Goal: Information Seeking & Learning: Get advice/opinions

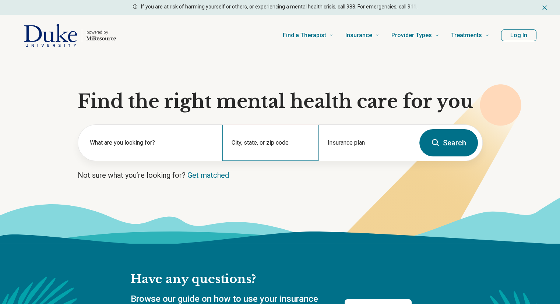
click at [269, 142] on div "City, state, or zip code" at bounding box center [270, 143] width 96 height 36
click at [275, 103] on h1 "Find the right mental health care for you" at bounding box center [280, 102] width 405 height 22
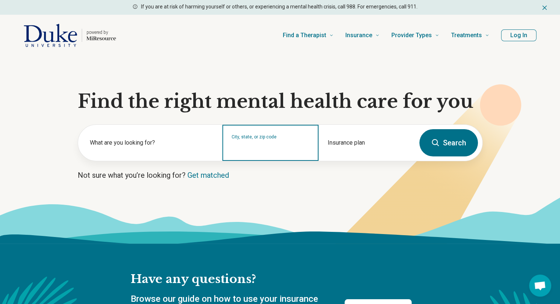
click at [277, 150] on input "City, state, or zip code" at bounding box center [270, 147] width 78 height 9
type input "*****"
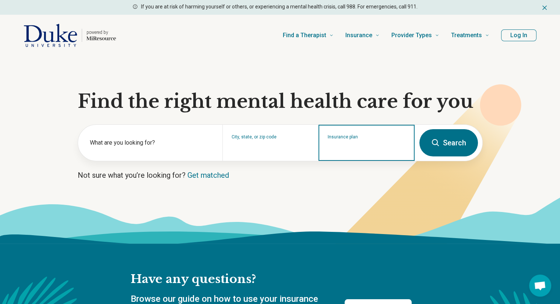
click at [360, 153] on div "Insurance plan" at bounding box center [366, 143] width 96 height 36
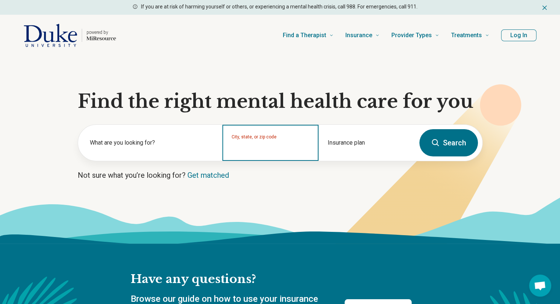
click at [265, 148] on input "City, state, or zip code" at bounding box center [270, 147] width 78 height 9
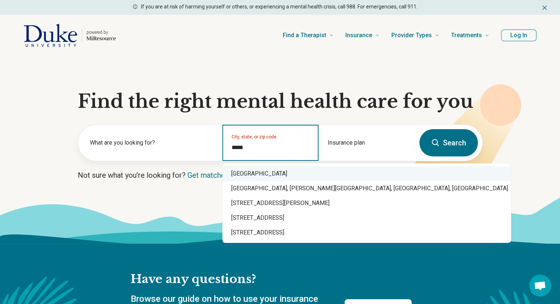
click at [286, 174] on div "Chapel Hill, NC 27516" at bounding box center [366, 173] width 288 height 15
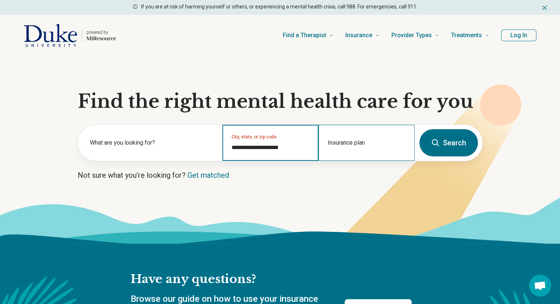
type input "**********"
click at [354, 153] on div "Insurance plan" at bounding box center [366, 143] width 96 height 36
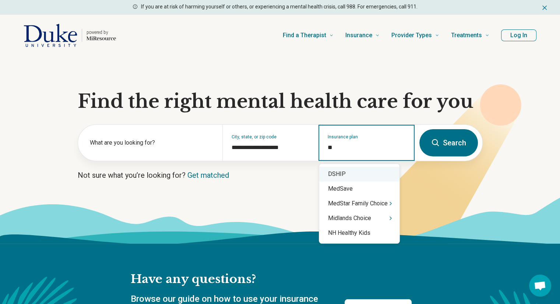
click at [344, 173] on div "DSHIP" at bounding box center [359, 174] width 80 height 15
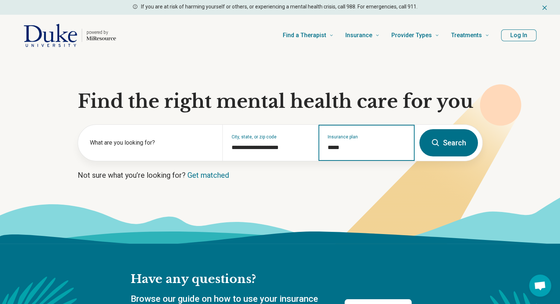
type input "*****"
click at [470, 141] on button "Search" at bounding box center [448, 142] width 59 height 27
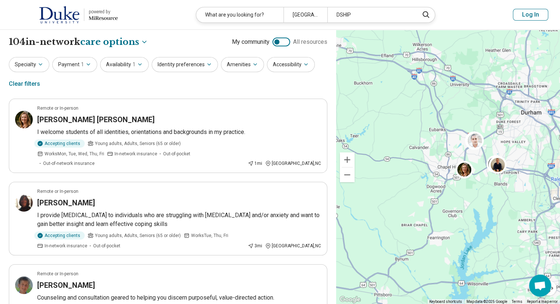
scroll to position [9, 0]
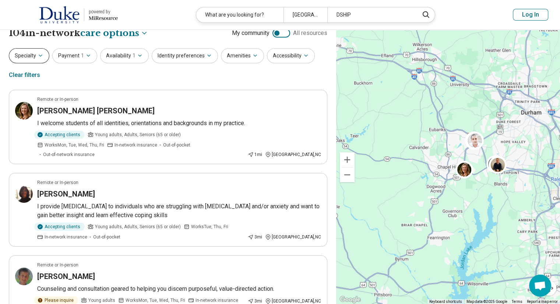
click at [44, 57] on button "Specialty" at bounding box center [29, 55] width 40 height 15
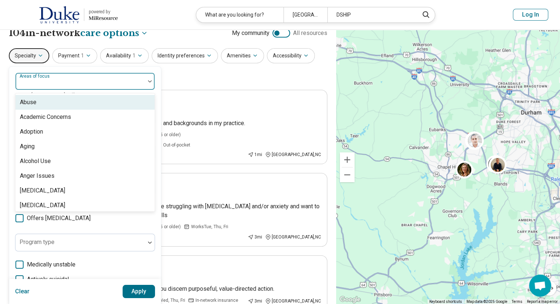
click at [61, 86] on div at bounding box center [80, 84] width 124 height 10
click at [139, 88] on div at bounding box center [80, 84] width 124 height 10
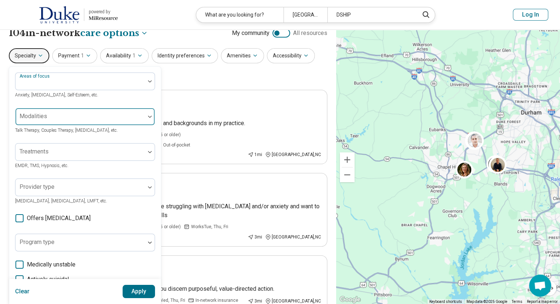
click at [112, 115] on div at bounding box center [80, 119] width 124 height 10
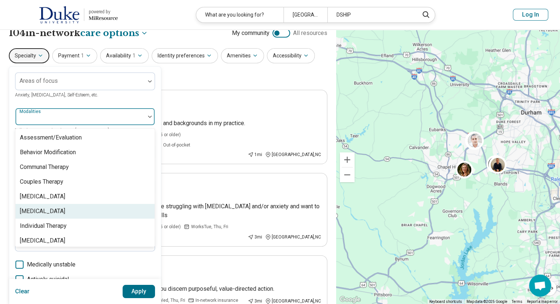
scroll to position [3, 0]
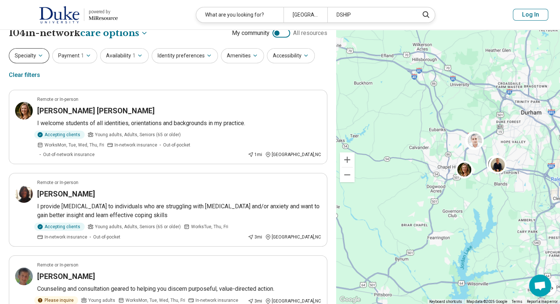
click at [31, 56] on button "Specialty" at bounding box center [29, 55] width 40 height 15
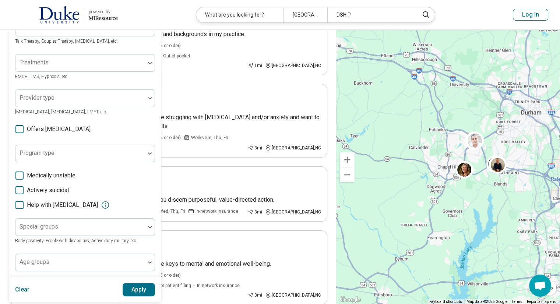
scroll to position [98, 0]
click at [121, 64] on div at bounding box center [80, 65] width 124 height 10
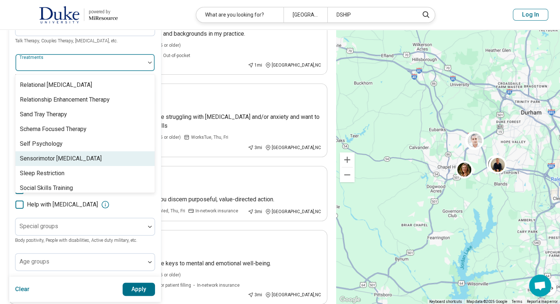
scroll to position [1434, 0]
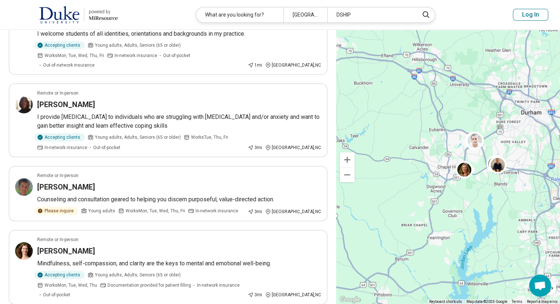
scroll to position [0, 0]
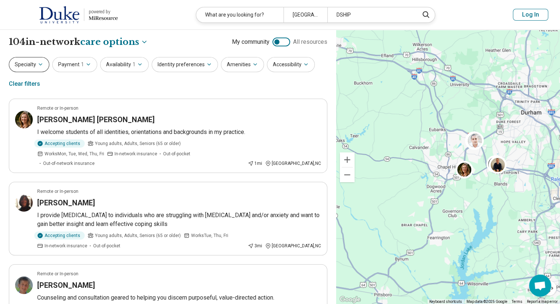
click at [43, 66] on button "Specialty" at bounding box center [29, 64] width 40 height 15
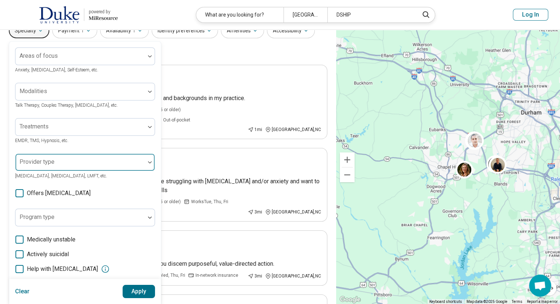
scroll to position [35, 0]
click at [89, 79] on div "Areas of focus Anxiety, Depression, Self-Esteem, etc. Modalities Talk Therapy, …" at bounding box center [85, 191] width 140 height 288
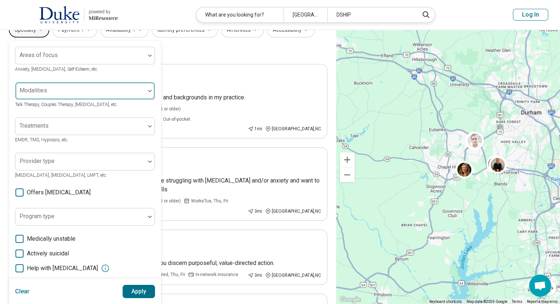
click at [77, 86] on div at bounding box center [80, 91] width 130 height 16
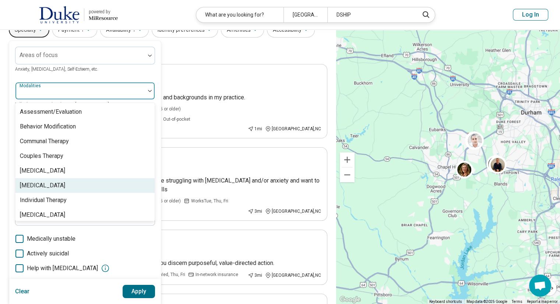
scroll to position [3, 0]
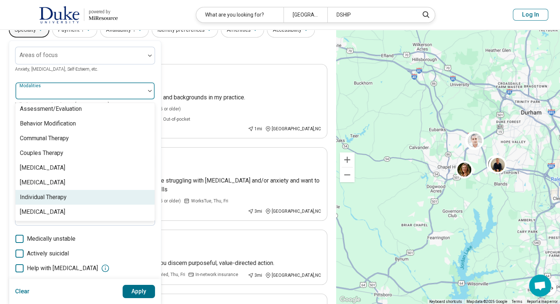
click at [51, 194] on div "Individual Therapy" at bounding box center [43, 197] width 47 height 9
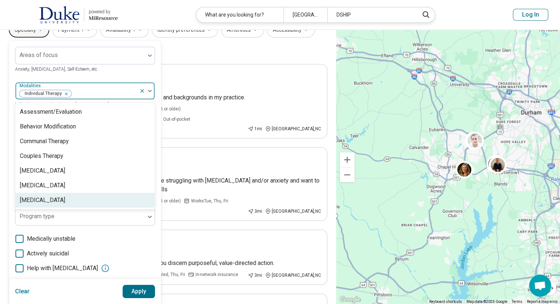
scroll to position [0, 0]
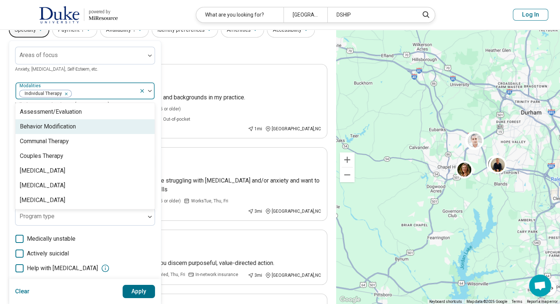
click at [73, 124] on div "Behavior Modification" at bounding box center [48, 126] width 56 height 9
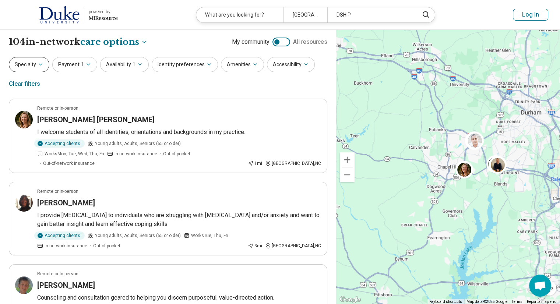
click at [17, 65] on button "Specialty" at bounding box center [29, 64] width 40 height 15
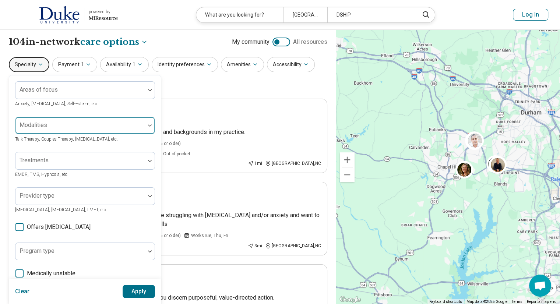
click at [73, 129] on div at bounding box center [80, 128] width 124 height 10
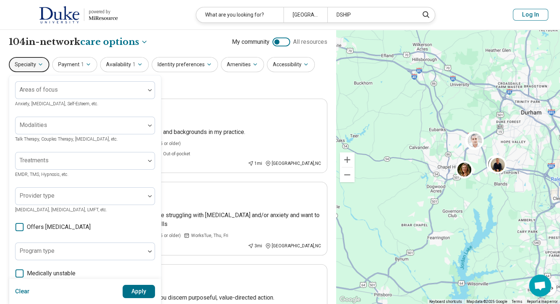
click at [113, 112] on div "Areas of focus Anxiety, Depression, Self-Esteem, etc. Modalities Talk Therapy, …" at bounding box center [85, 225] width 140 height 288
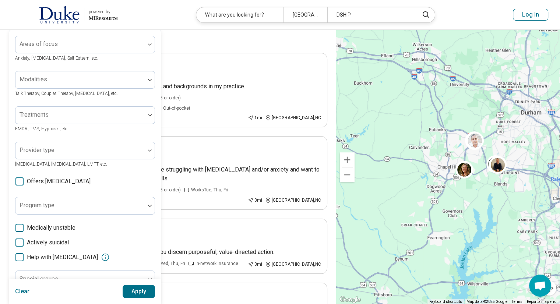
scroll to position [42, 0]
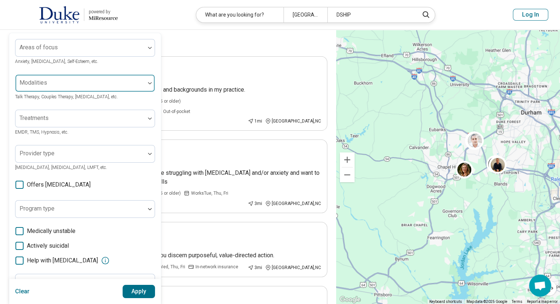
click at [77, 82] on div at bounding box center [80, 86] width 124 height 10
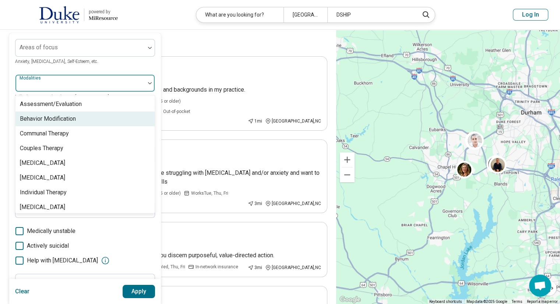
click at [62, 118] on div "Behavior Modification" at bounding box center [48, 118] width 56 height 9
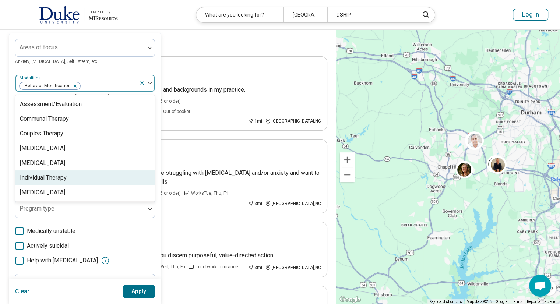
click at [75, 178] on div "Individual Therapy" at bounding box center [84, 177] width 139 height 15
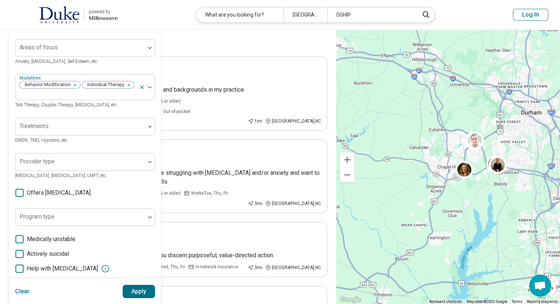
click at [142, 290] on button "Apply" at bounding box center [139, 291] width 33 height 13
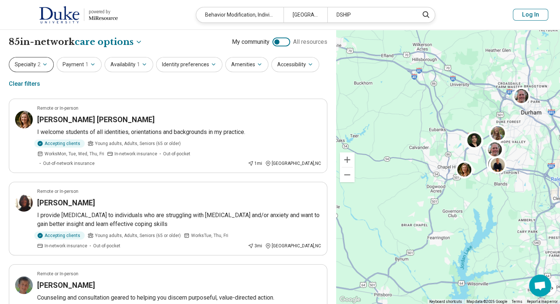
click at [48, 62] on button "Specialty 2" at bounding box center [31, 64] width 45 height 15
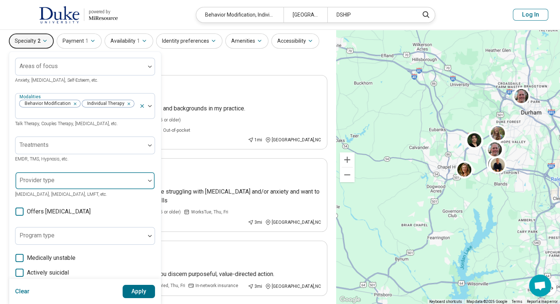
scroll to position [31, 0]
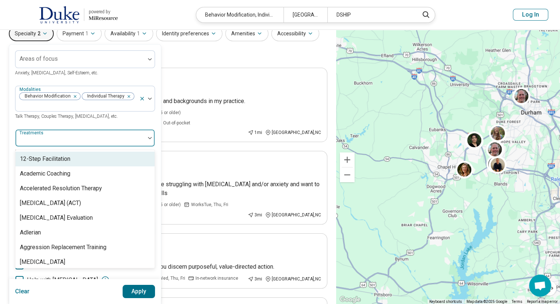
click at [88, 136] on div at bounding box center [80, 141] width 124 height 10
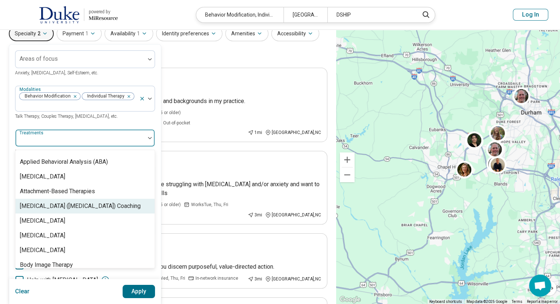
scroll to position [131, 0]
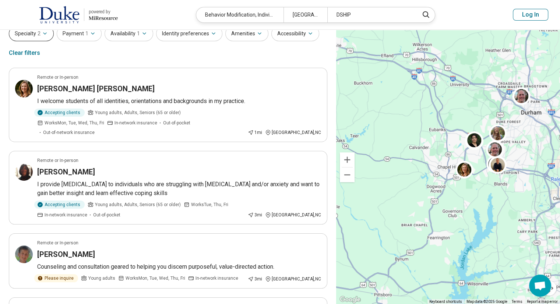
click at [35, 38] on button "Specialty 2" at bounding box center [31, 33] width 45 height 15
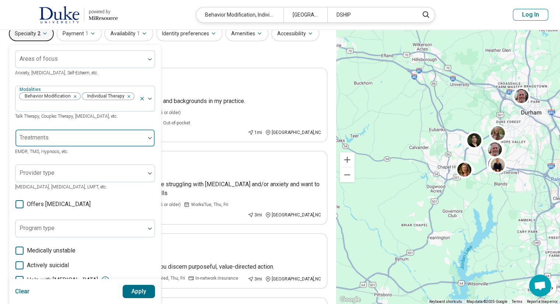
click at [76, 130] on div at bounding box center [80, 138] width 130 height 16
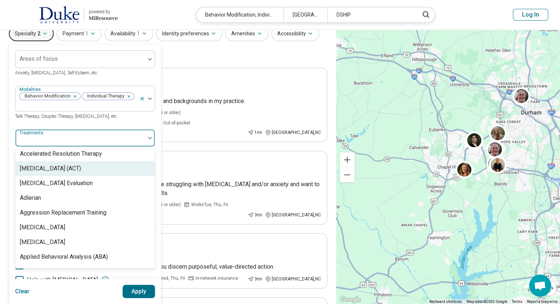
scroll to position [34, 0]
click at [93, 162] on div "[MEDICAL_DATA] (ACT)" at bounding box center [84, 169] width 139 height 15
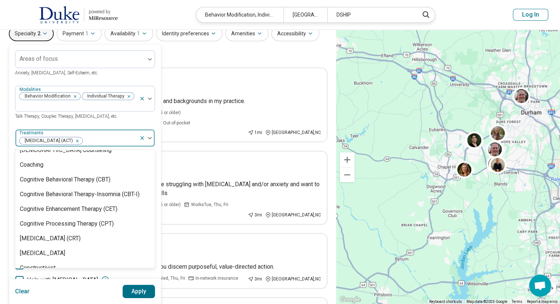
scroll to position [288, 0]
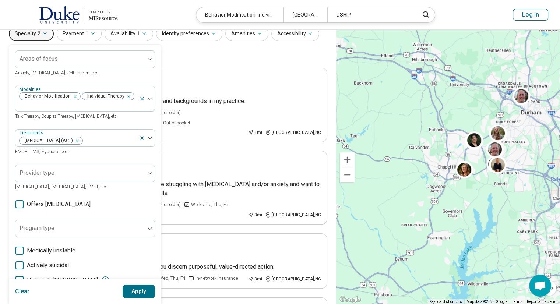
drag, startPoint x: 89, startPoint y: 181, endPoint x: 62, endPoint y: 153, distance: 39.0
click at [62, 153] on div "Areas of focus Anxiety, Depression, Self-Esteem, etc. Modalities Behavior Modif…" at bounding box center [85, 198] width 140 height 296
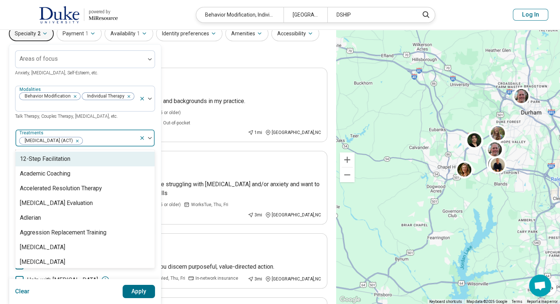
click at [129, 136] on div at bounding box center [109, 141] width 53 height 10
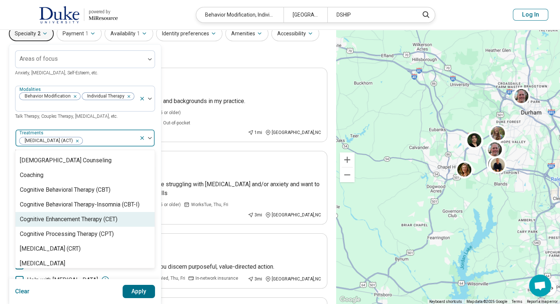
scroll to position [305, 0]
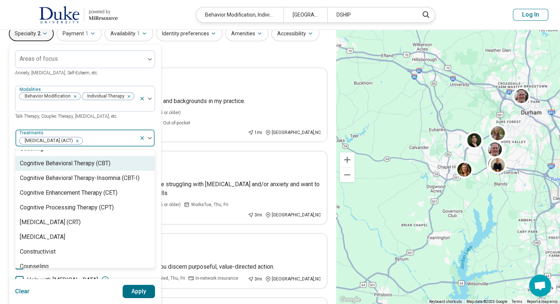
click at [56, 166] on div "Cognitive Behavioral Therapy (CBT)" at bounding box center [65, 163] width 91 height 9
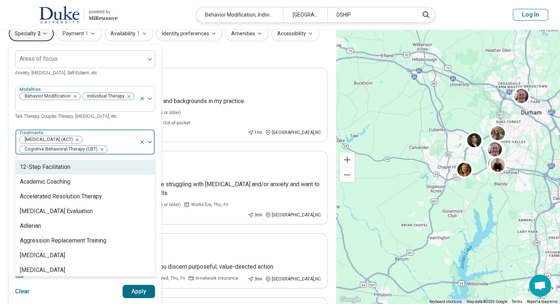
click at [120, 144] on div at bounding box center [122, 149] width 28 height 10
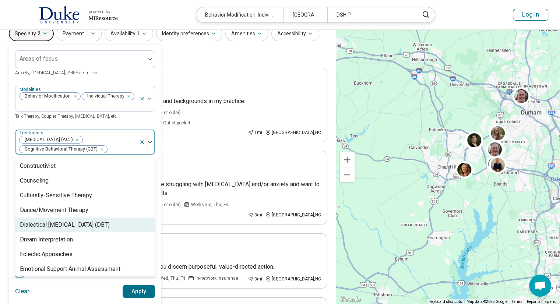
scroll to position [384, 0]
click at [88, 226] on div "Dialectical Behavior Therapy (DBT)" at bounding box center [65, 224] width 90 height 9
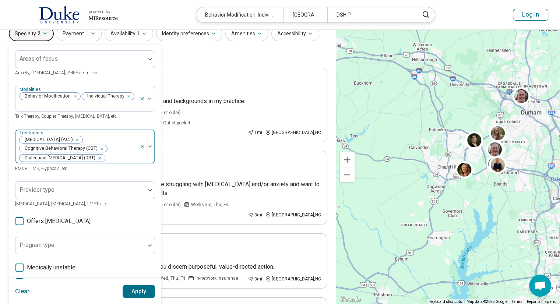
click at [120, 153] on div at bounding box center [121, 158] width 31 height 10
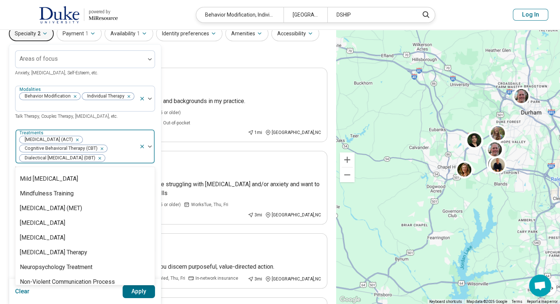
scroll to position [948, 0]
click at [99, 226] on div "Motivational Interviewing" at bounding box center [84, 223] width 139 height 15
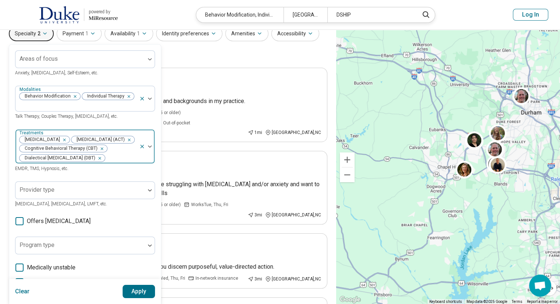
click at [113, 163] on div at bounding box center [121, 158] width 31 height 10
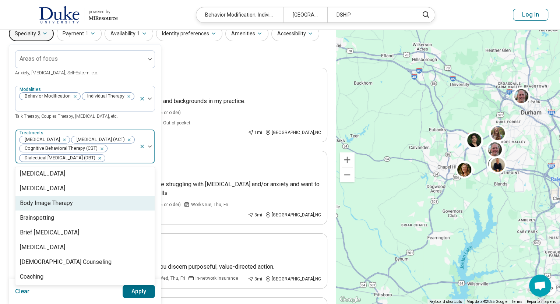
scroll to position [194, 0]
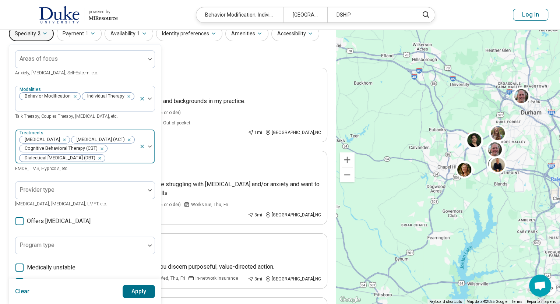
click at [121, 152] on div "Motivational Interviewing Acceptance and Commitment Therapy (ACT) Cognitive Beh…" at bounding box center [77, 147] width 124 height 34
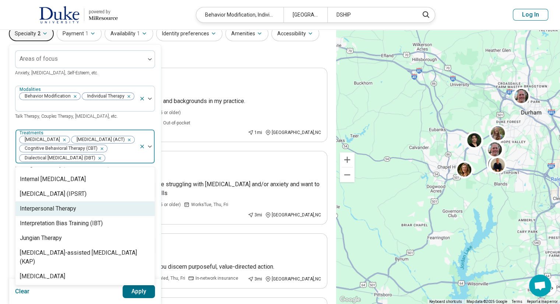
scroll to position [777, 0]
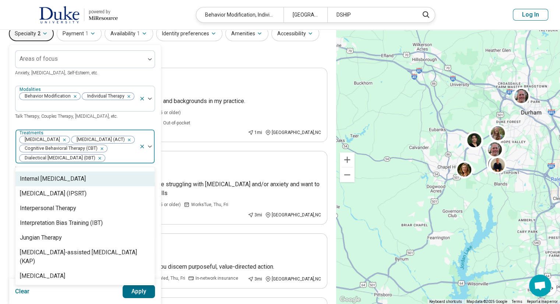
click at [75, 183] on div "Internal Family Systems Therapy" at bounding box center [53, 178] width 66 height 9
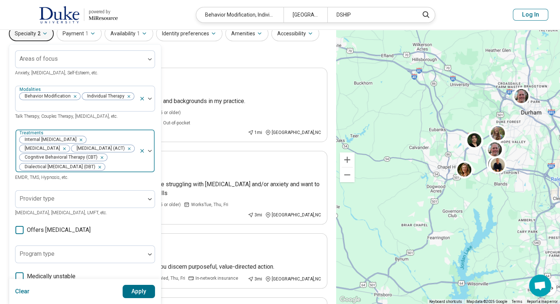
click at [120, 172] on div at bounding box center [121, 167] width 31 height 10
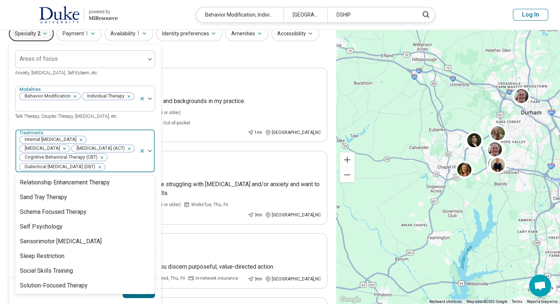
scroll to position [1233, 0]
click at [81, 216] on div "Schema Focused Therapy" at bounding box center [53, 211] width 67 height 9
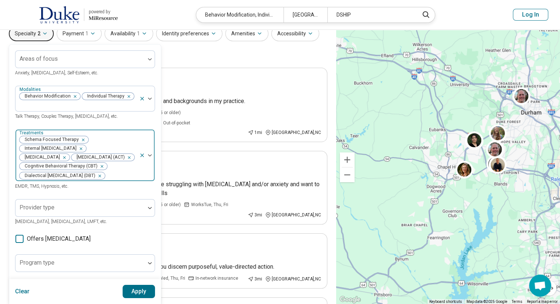
click at [111, 180] on div at bounding box center [121, 176] width 31 height 10
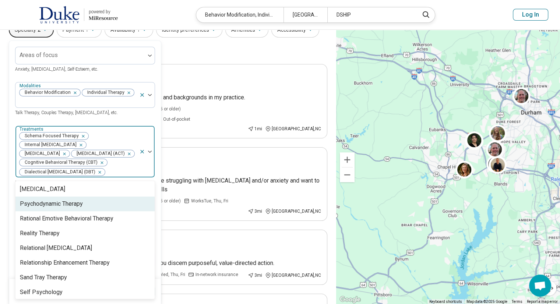
scroll to position [1158, 0]
click at [70, 208] on div "Psychodynamic Therapy" at bounding box center [51, 203] width 63 height 9
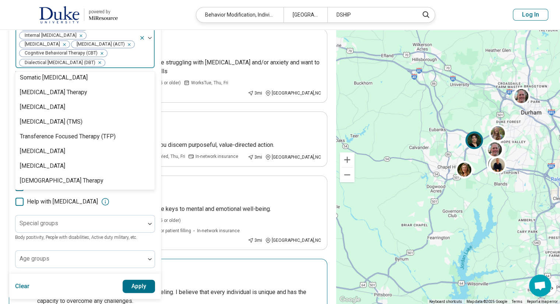
scroll to position [152, 0]
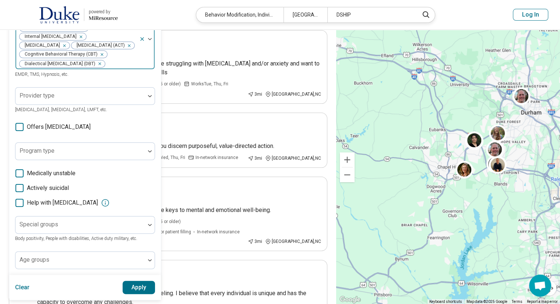
click at [135, 65] on div at bounding box center [121, 64] width 31 height 10
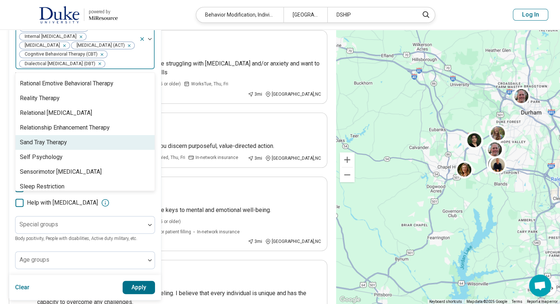
scroll to position [1167, 0]
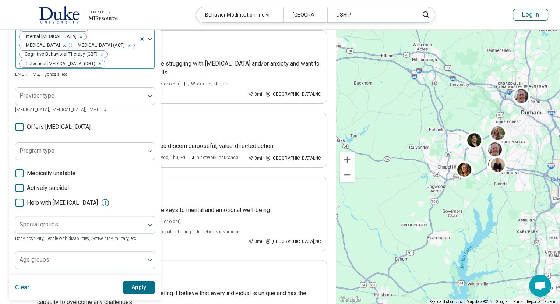
click at [127, 63] on div at bounding box center [121, 64] width 31 height 10
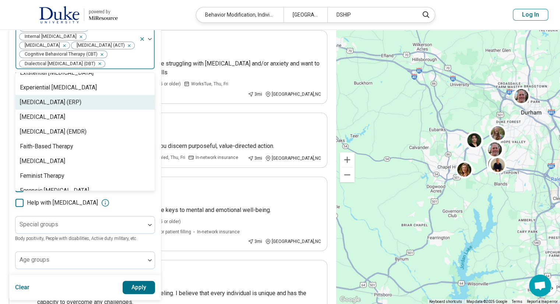
scroll to position [525, 0]
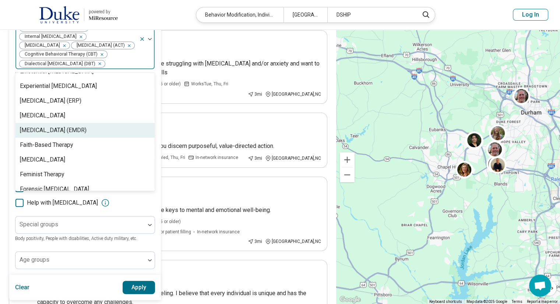
click at [86, 135] on div "Eye Movement Desensitization and Reprocessing (EMDR)" at bounding box center [53, 130] width 67 height 9
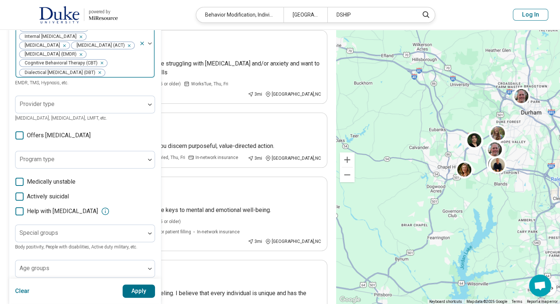
click at [122, 78] on div at bounding box center [121, 72] width 31 height 10
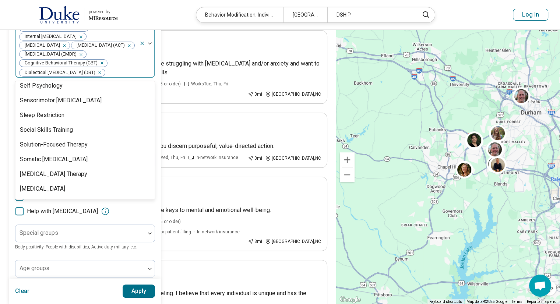
scroll to position [1244, 0]
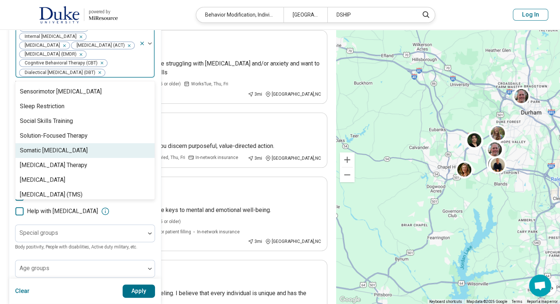
click at [60, 155] on div "Somatic Psychotherapy" at bounding box center [54, 150] width 68 height 9
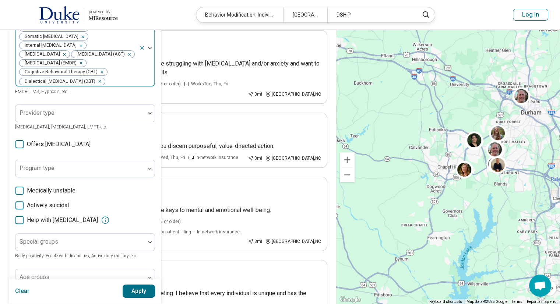
click at [137, 87] on div "Psychodynamic Therapy Schema Focused Therapy Somatic Psychotherapy Internal Fam…" at bounding box center [77, 48] width 124 height 78
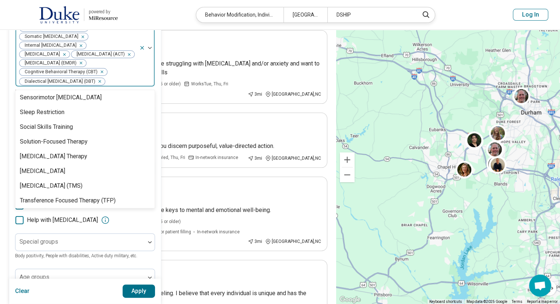
scroll to position [1249, 0]
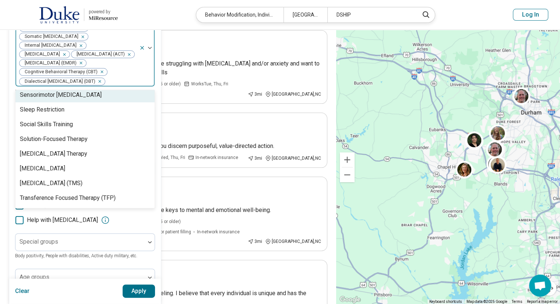
click at [85, 99] on div "Sensorimotor Psychotherapy" at bounding box center [61, 95] width 82 height 9
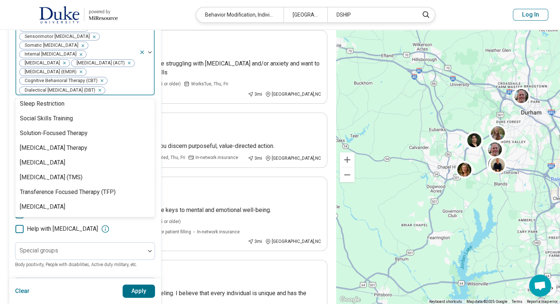
scroll to position [1235, 0]
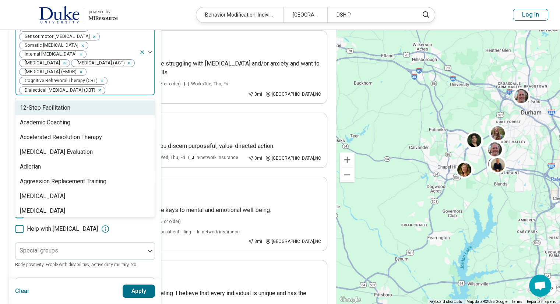
click at [118, 95] on div at bounding box center [121, 90] width 31 height 10
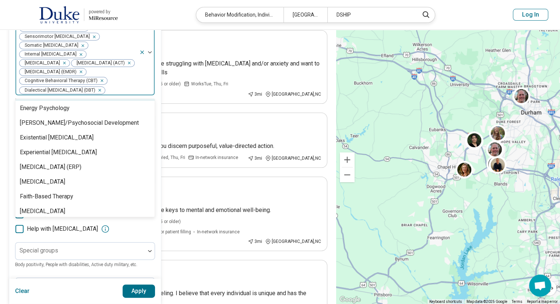
scroll to position [491, 0]
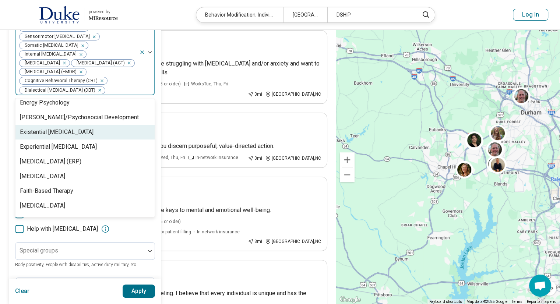
click at [78, 139] on div "Existential [MEDICAL_DATA]" at bounding box center [84, 132] width 139 height 15
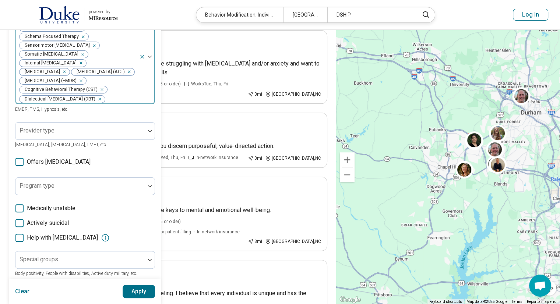
click at [125, 104] on div at bounding box center [121, 99] width 31 height 10
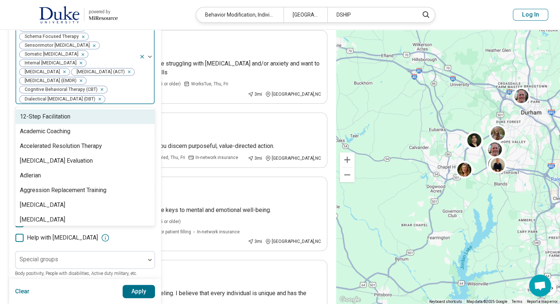
click at [125, 104] on div at bounding box center [121, 99] width 31 height 10
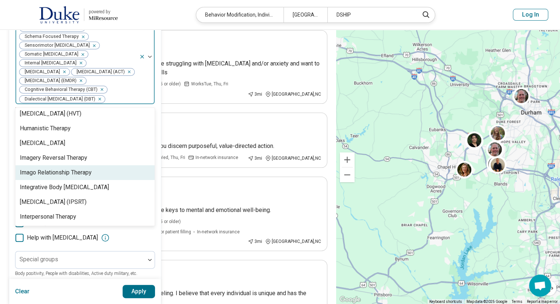
scroll to position [664, 0]
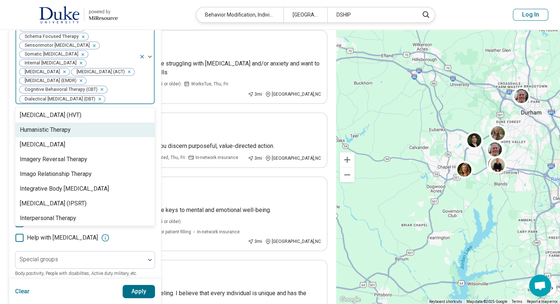
click at [74, 137] on div "Humanistic Therapy" at bounding box center [84, 130] width 139 height 15
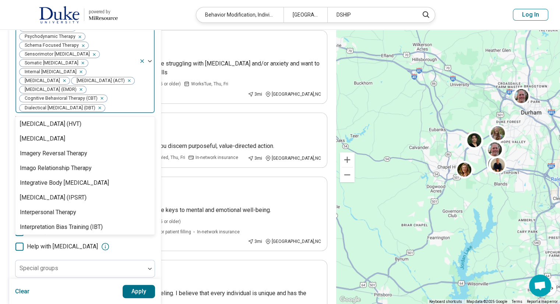
click at [11, 126] on div "Areas of focus Anxiety, Depression, Self-Esteem, etc. Modalities Behavior Modif…" at bounding box center [85, 121] width 152 height 395
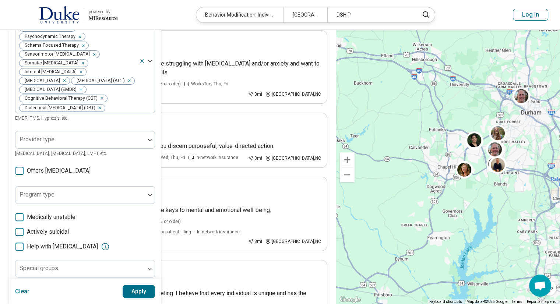
click at [135, 293] on button "Apply" at bounding box center [139, 291] width 33 height 13
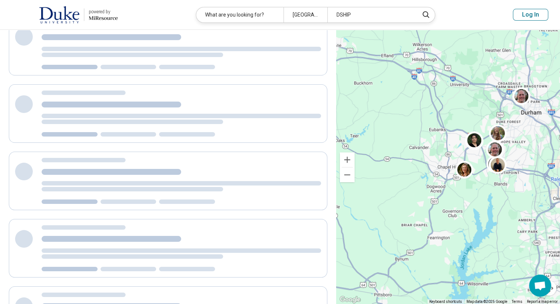
scroll to position [112, 0]
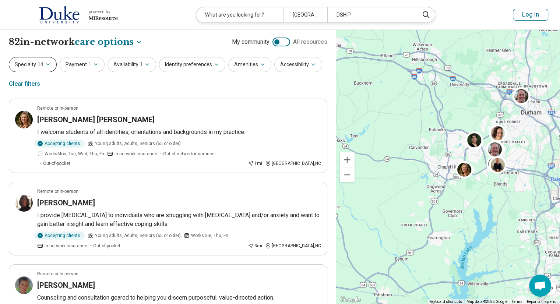
click at [43, 65] on button "Specialty 14" at bounding box center [33, 64] width 48 height 15
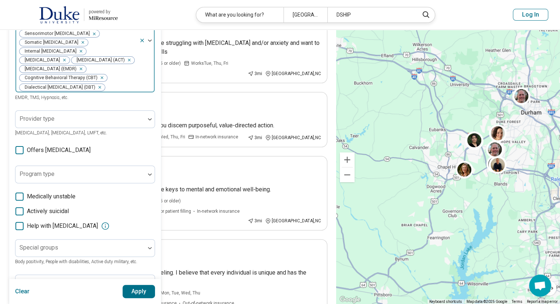
scroll to position [172, 0]
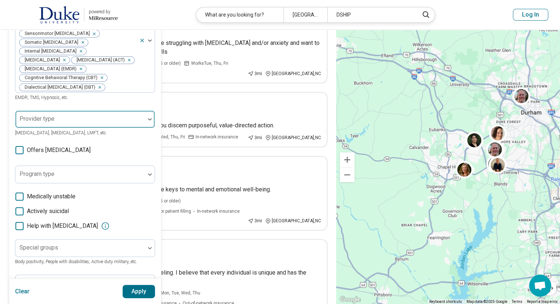
click at [60, 127] on div at bounding box center [80, 119] width 130 height 16
click at [60, 100] on span "EMDR, TMS, Hypnosis, etc." at bounding box center [41, 97] width 53 height 5
click at [64, 127] on div at bounding box center [80, 122] width 124 height 10
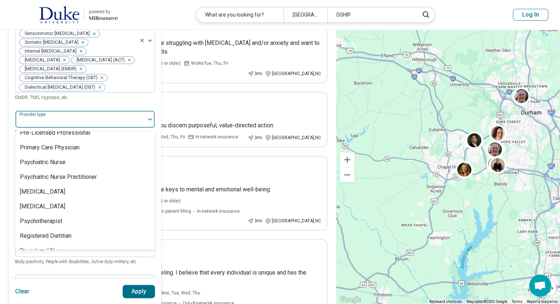
scroll to position [963, 0]
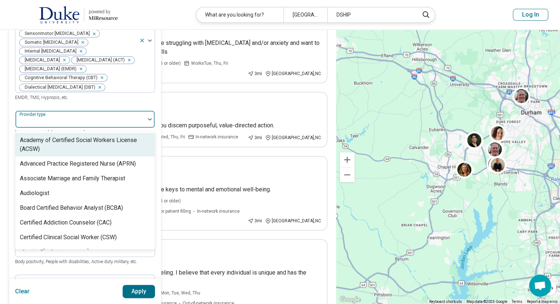
click at [79, 127] on div at bounding box center [80, 122] width 124 height 10
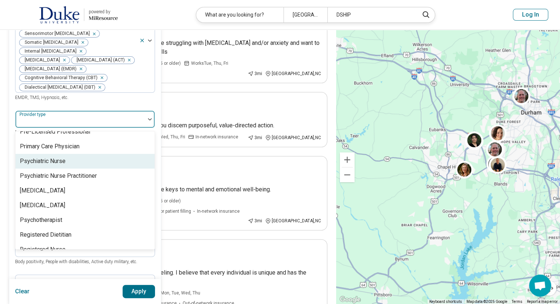
scroll to position [943, 0]
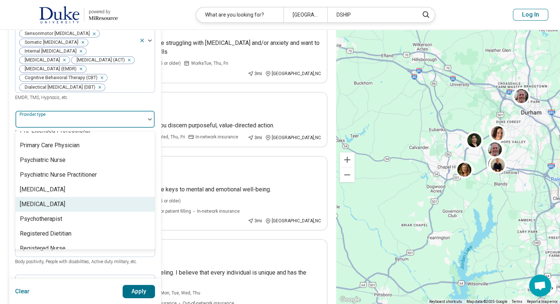
click at [72, 197] on div "[MEDICAL_DATA]" at bounding box center [84, 204] width 139 height 15
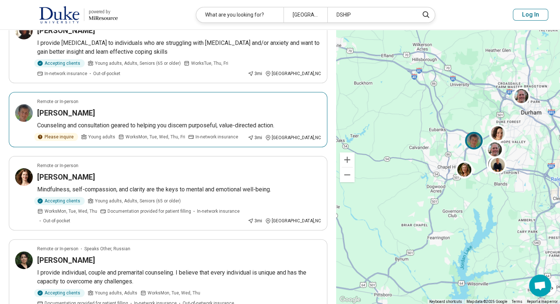
scroll to position [0, 0]
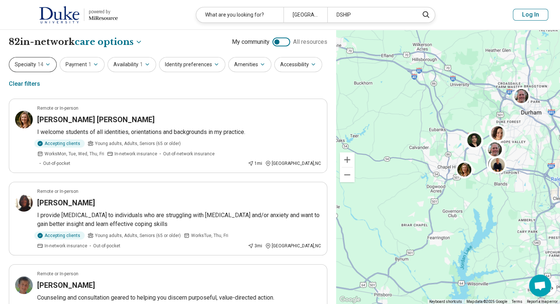
click at [36, 64] on button "Specialty 14" at bounding box center [33, 64] width 48 height 15
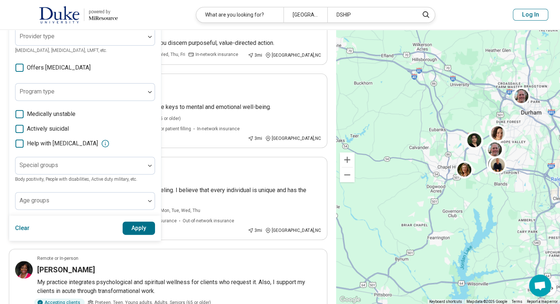
scroll to position [256, 0]
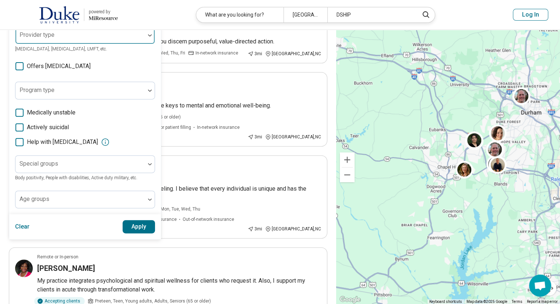
click at [109, 43] on div at bounding box center [80, 38] width 124 height 10
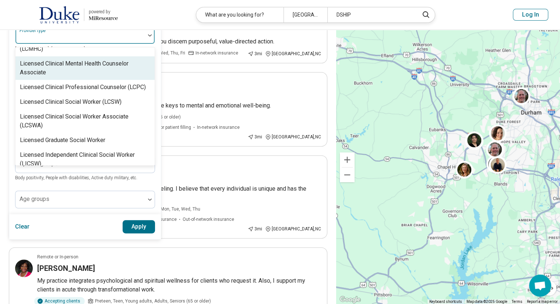
scroll to position [405, 0]
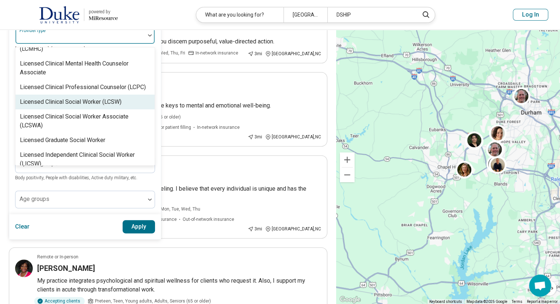
click at [102, 99] on div "Licensed Clinical Social Worker (LCSW)" at bounding box center [71, 102] width 102 height 9
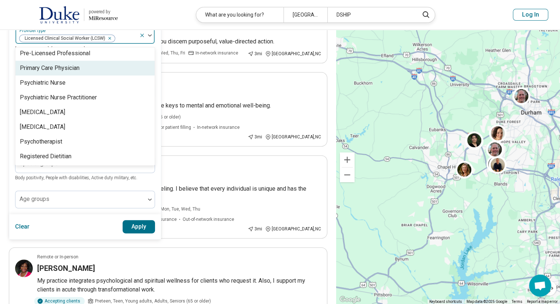
scroll to position [922, 0]
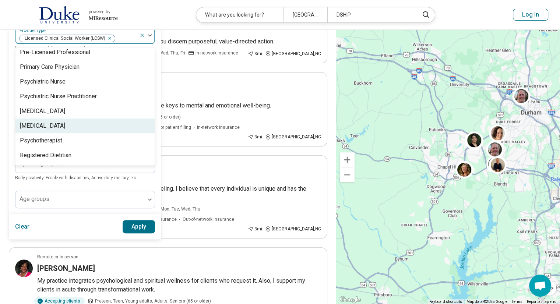
click at [77, 122] on div "[MEDICAL_DATA]" at bounding box center [84, 125] width 139 height 15
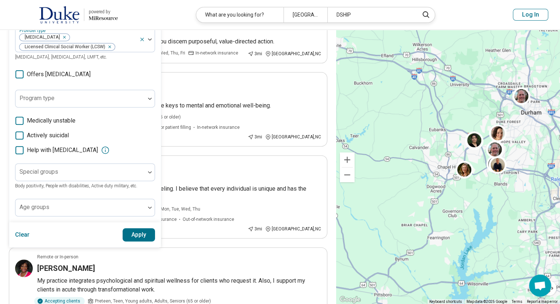
click at [143, 241] on button "Apply" at bounding box center [139, 234] width 33 height 13
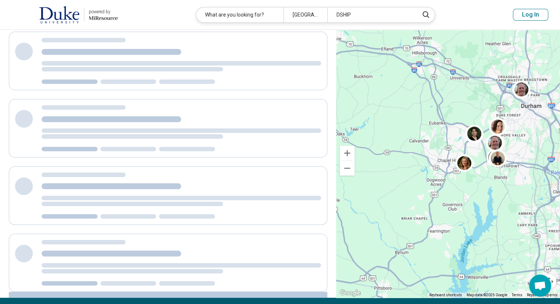
scroll to position [72, 0]
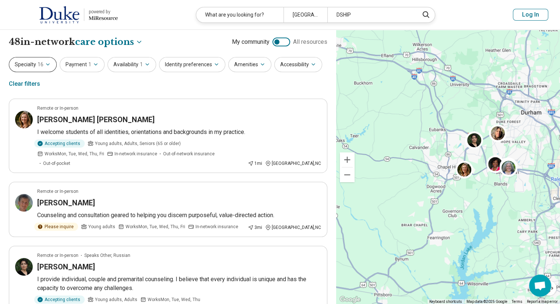
click at [45, 69] on button "Specialty 16" at bounding box center [33, 64] width 48 height 15
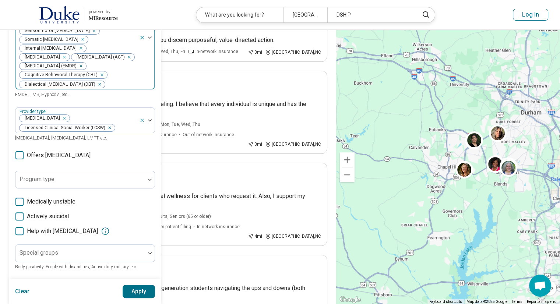
scroll to position [180, 0]
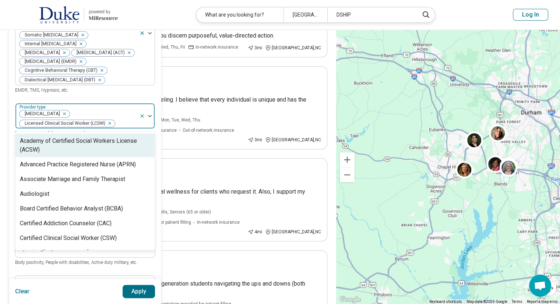
click at [127, 128] on div "Psychologist Licensed Clinical Social Worker (LCSW)" at bounding box center [77, 115] width 124 height 25
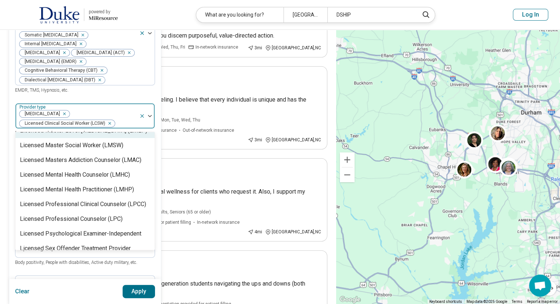
scroll to position [545, 0]
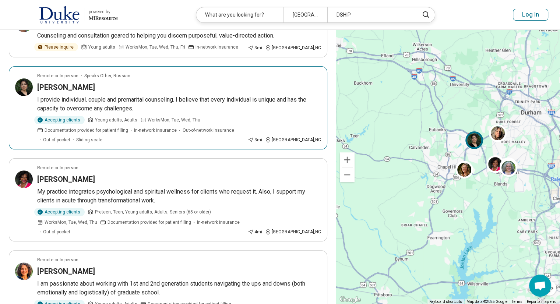
scroll to position [0, 0]
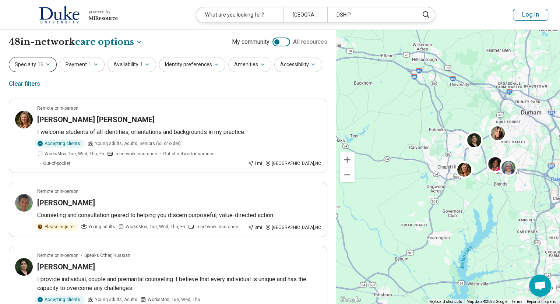
click at [46, 61] on icon "button" at bounding box center [48, 64] width 6 height 6
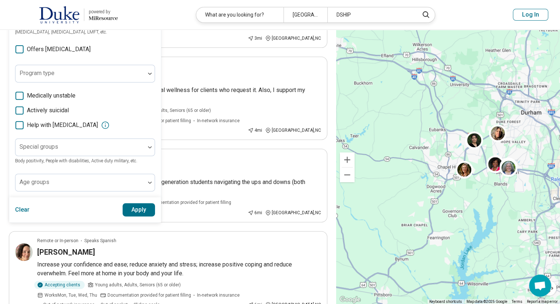
scroll to position [283, 0]
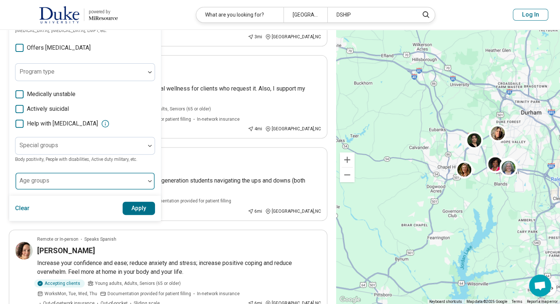
click at [112, 189] on div at bounding box center [80, 184] width 124 height 10
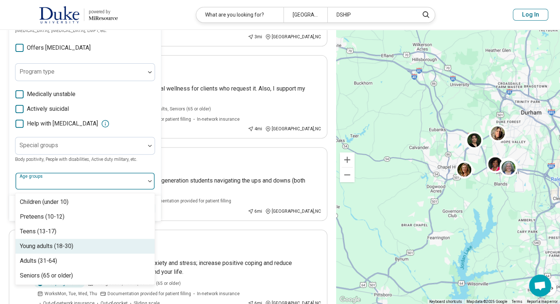
click at [70, 251] on div "Young adults (18-30)" at bounding box center [46, 246] width 53 height 9
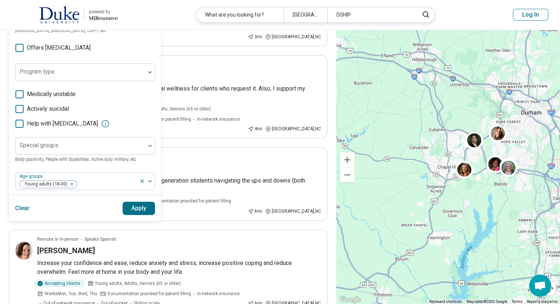
click at [132, 215] on button "Apply" at bounding box center [139, 208] width 33 height 13
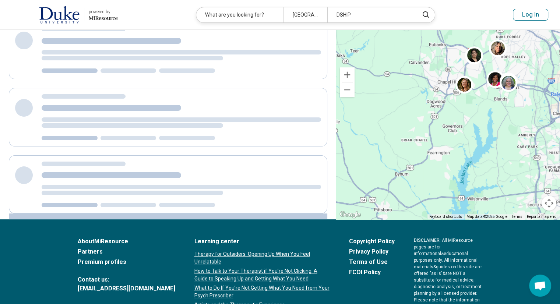
scroll to position [234, 0]
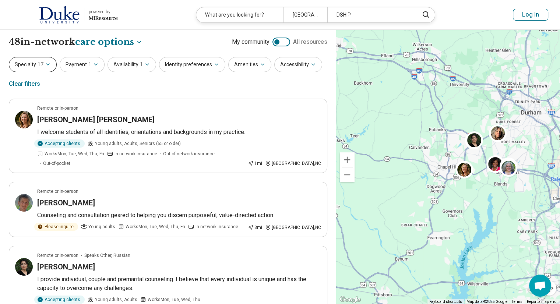
click at [37, 69] on button "Specialty 17" at bounding box center [33, 64] width 48 height 15
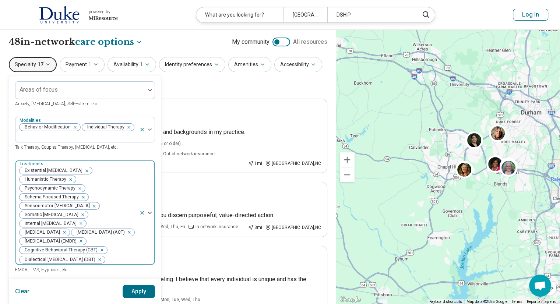
click at [142, 216] on icon at bounding box center [142, 213] width 6 height 6
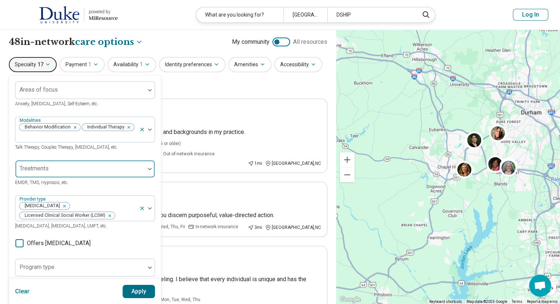
click at [93, 167] on div at bounding box center [80, 172] width 124 height 10
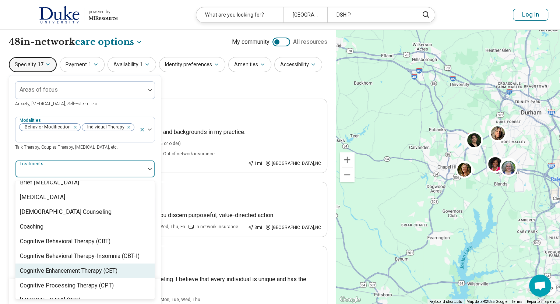
scroll to position [272, 0]
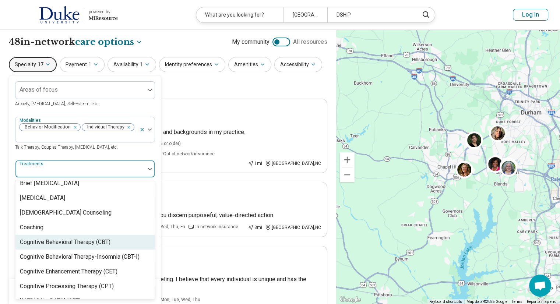
click at [88, 245] on div "Cognitive Behavioral Therapy (CBT)" at bounding box center [65, 242] width 91 height 9
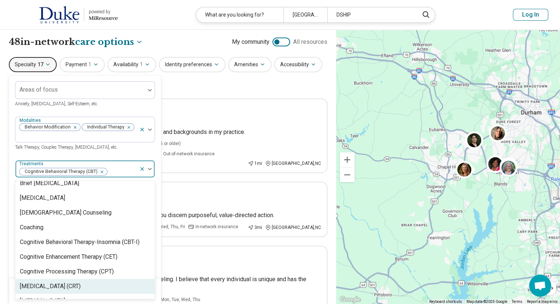
click at [137, 295] on button "Apply" at bounding box center [139, 291] width 33 height 13
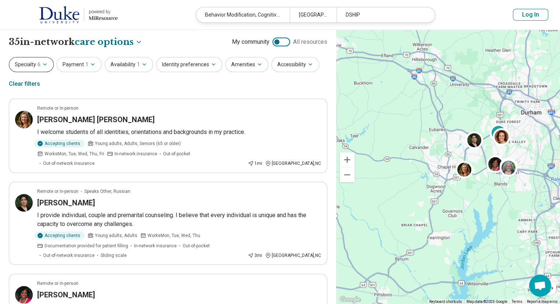
click at [42, 64] on icon "button" at bounding box center [45, 64] width 6 height 6
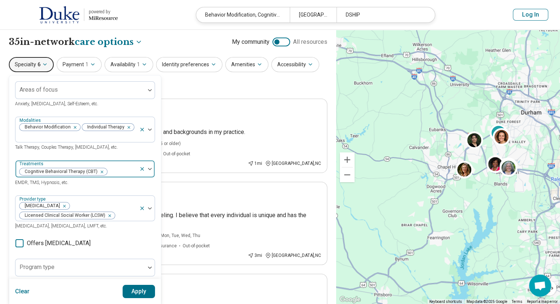
click at [124, 161] on div "Cognitive Behavioral Therapy (CBT)" at bounding box center [77, 169] width 124 height 16
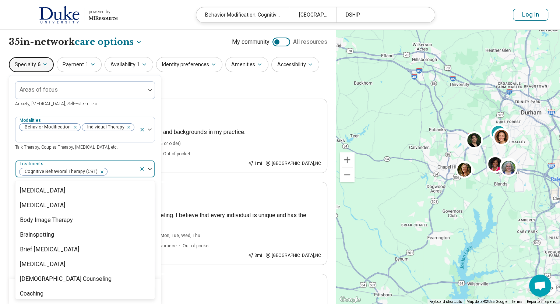
scroll to position [205, 0]
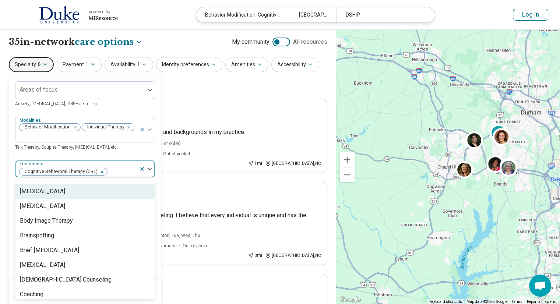
click at [41, 189] on div "[MEDICAL_DATA]" at bounding box center [42, 191] width 45 height 9
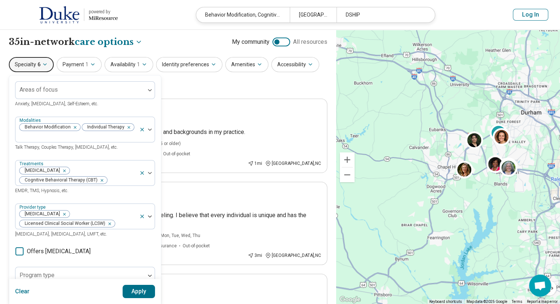
click at [10, 159] on div "Areas of focus Anxiety, Depression, Self-Esteem, etc. Modalities Behavior Modif…" at bounding box center [85, 237] width 152 height 324
click at [148, 288] on button "Apply" at bounding box center [139, 291] width 33 height 13
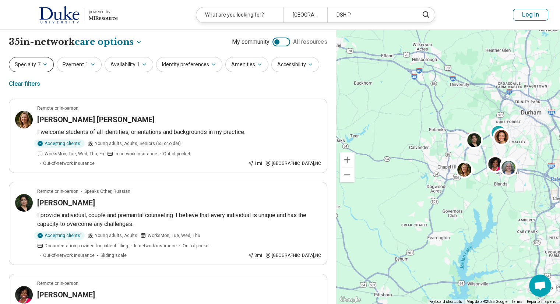
click at [32, 66] on button "Specialty 7" at bounding box center [31, 64] width 45 height 15
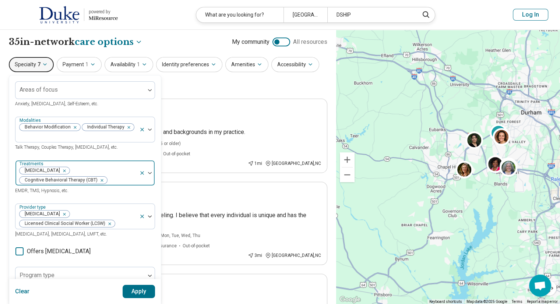
click at [64, 166] on div "Remove [object Object]" at bounding box center [63, 170] width 9 height 9
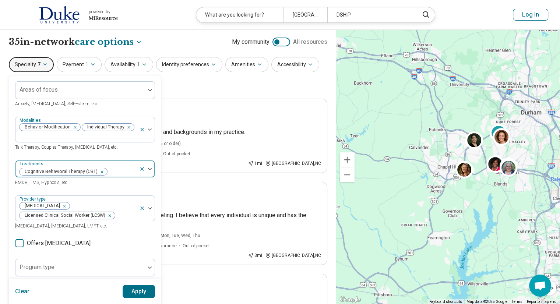
click at [137, 287] on button "Apply" at bounding box center [139, 291] width 33 height 13
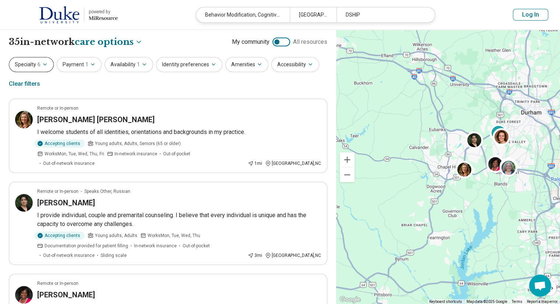
click at [40, 66] on button "Specialty 6" at bounding box center [31, 64] width 45 height 15
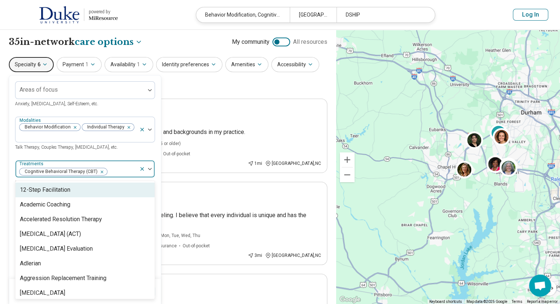
click at [122, 167] on div at bounding box center [122, 172] width 28 height 10
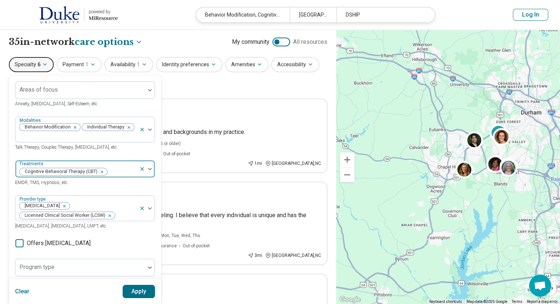
drag, startPoint x: 111, startPoint y: 224, endPoint x: 103, endPoint y: 164, distance: 59.7
click at [103, 167] on div "Remove [object Object]" at bounding box center [100, 171] width 9 height 9
click at [95, 167] on div at bounding box center [80, 172] width 124 height 10
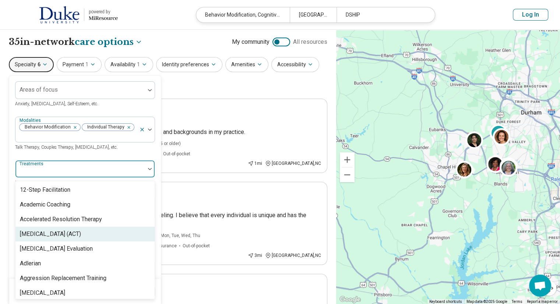
click at [81, 230] on div "[MEDICAL_DATA] (ACT)" at bounding box center [50, 234] width 61 height 9
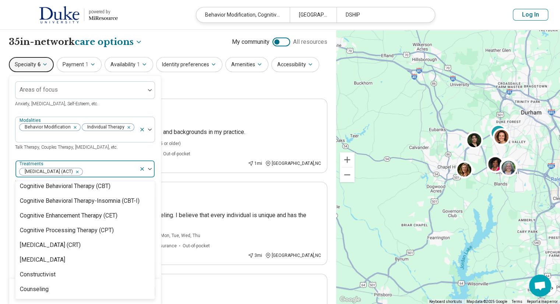
scroll to position [312, 0]
click at [103, 187] on div "Cognitive Behavioral Therapy (CBT)" at bounding box center [65, 187] width 91 height 9
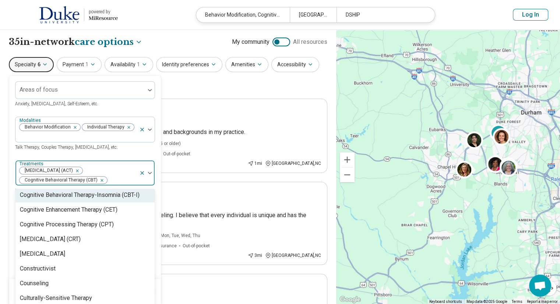
click at [135, 141] on div "Modalities Behavior Modification Individual Therapy Talk Therapy, Couples Thera…" at bounding box center [85, 134] width 140 height 35
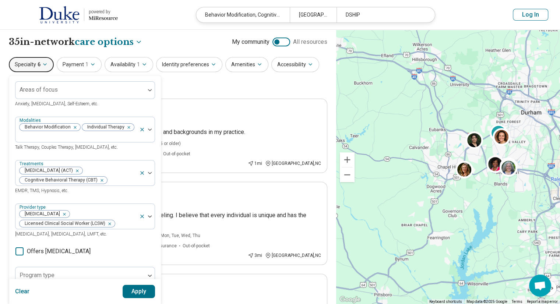
click at [147, 293] on button "Apply" at bounding box center [139, 291] width 33 height 13
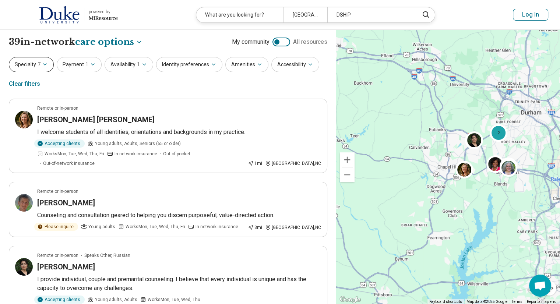
click at [33, 63] on button "Specialty 7" at bounding box center [31, 64] width 45 height 15
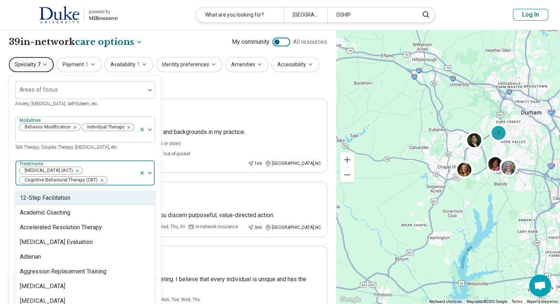
click at [116, 175] on div at bounding box center [122, 180] width 28 height 10
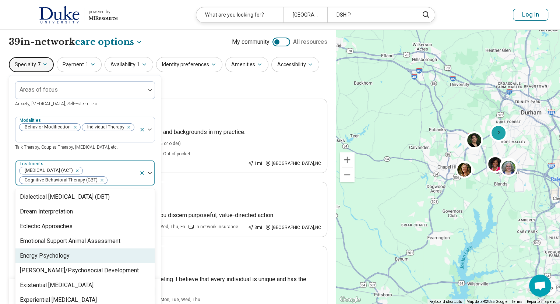
scroll to position [442, 0]
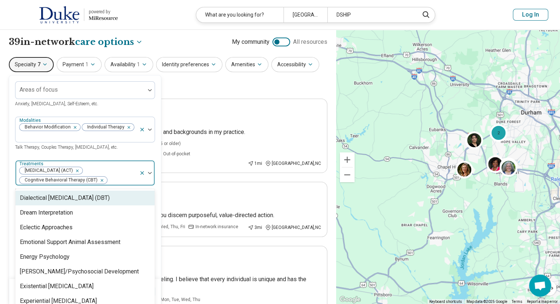
click at [90, 202] on div "Dialectical Behavior Therapy (DBT)" at bounding box center [65, 198] width 90 height 9
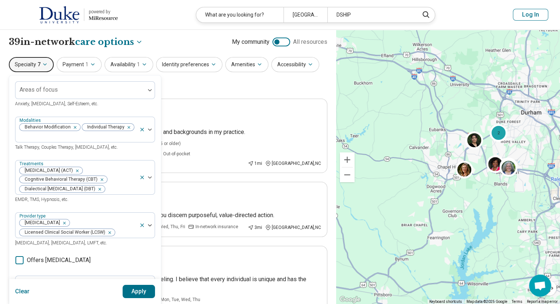
click at [130, 145] on div "Areas of focus Anxiety, Depression, Self-Esteem, etc. Modalities Behavior Modif…" at bounding box center [85, 241] width 140 height 321
click at [144, 296] on button "Apply" at bounding box center [139, 291] width 33 height 13
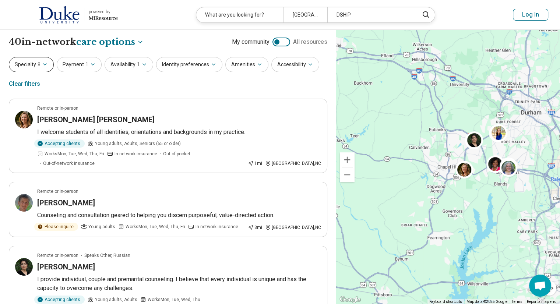
click at [30, 63] on button "Specialty 8" at bounding box center [31, 64] width 45 height 15
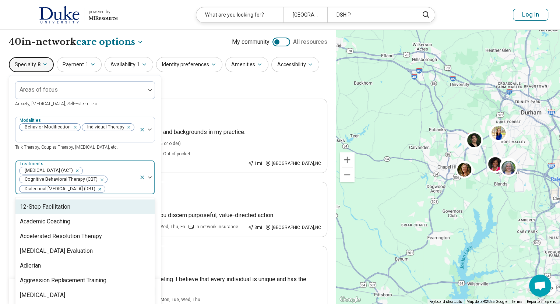
click at [116, 184] on div at bounding box center [121, 189] width 31 height 10
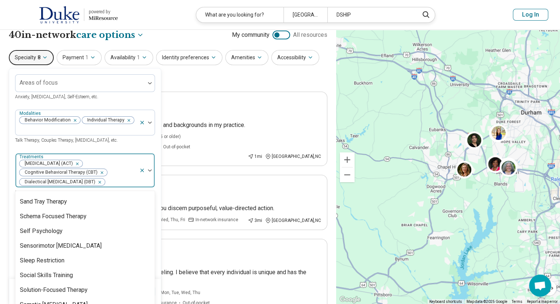
scroll to position [1273, 0]
click at [72, 215] on div "Schema Focused Therapy" at bounding box center [53, 216] width 67 height 9
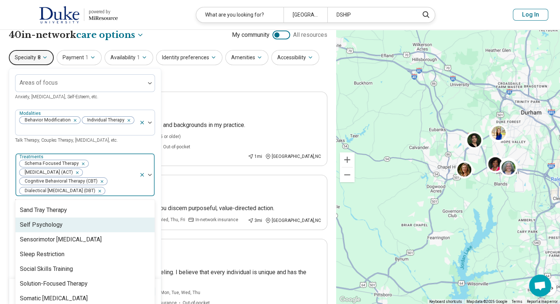
click at [144, 134] on div "Modalities Behavior Modification Individual Therapy Talk Therapy, Couples Thera…" at bounding box center [85, 127] width 140 height 35
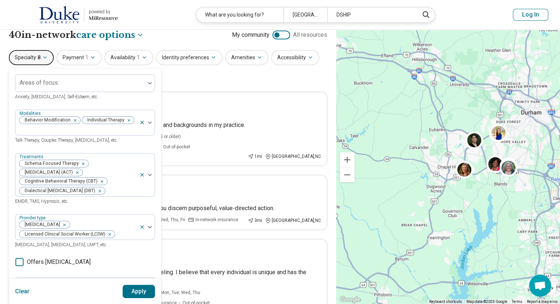
click at [141, 291] on button "Apply" at bounding box center [139, 291] width 33 height 13
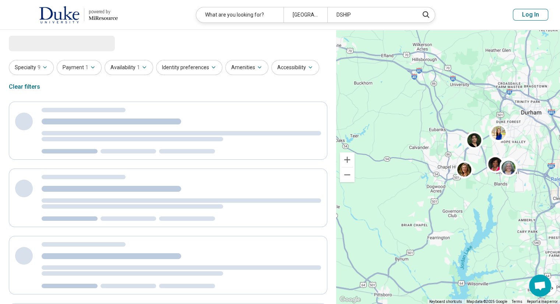
select select "***"
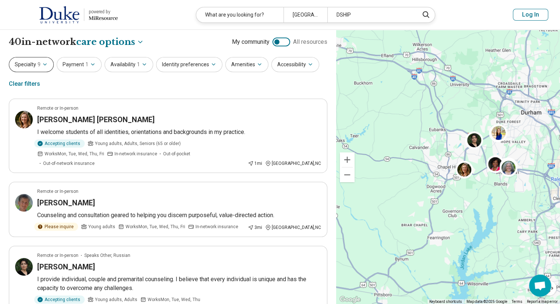
click at [45, 67] on icon "button" at bounding box center [45, 64] width 6 height 6
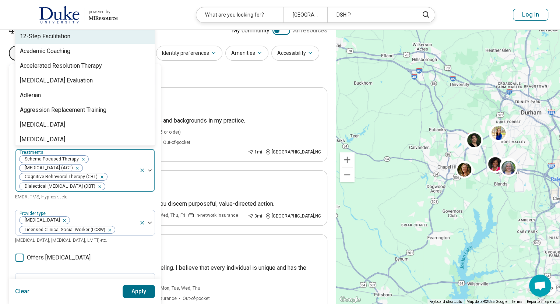
click at [123, 190] on div "100 results available. Use Up and Down to choose options, press Enter to select…" at bounding box center [85, 175] width 140 height 52
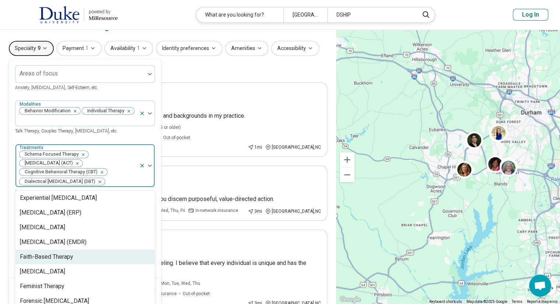
scroll to position [531, 0]
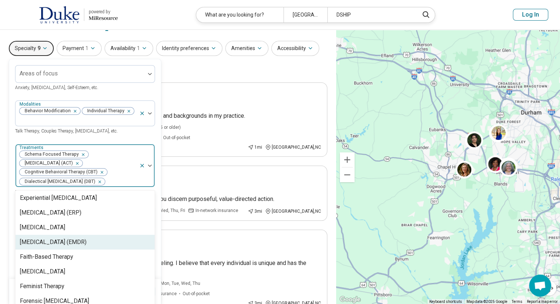
click at [86, 247] on div "Eye Movement Desensitization and Reprocessing (EMDR)" at bounding box center [53, 242] width 67 height 9
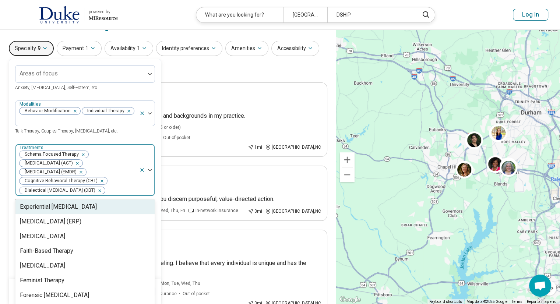
click at [139, 125] on div "Modalities Behavior Modification Individual Therapy Talk Therapy, Couples Thera…" at bounding box center [85, 117] width 140 height 35
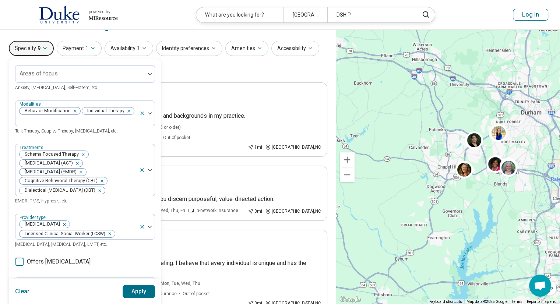
click at [140, 291] on button "Apply" at bounding box center [139, 291] width 33 height 13
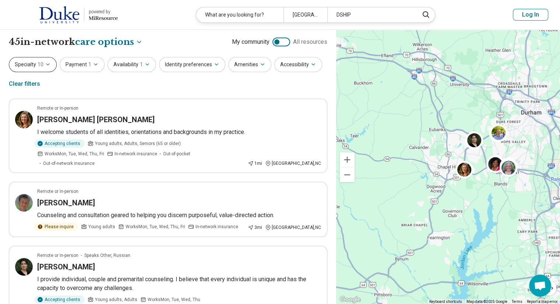
click at [52, 61] on button "Specialty 10" at bounding box center [33, 64] width 48 height 15
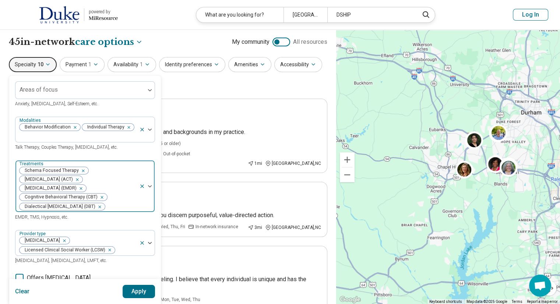
click at [125, 202] on div at bounding box center [121, 207] width 31 height 10
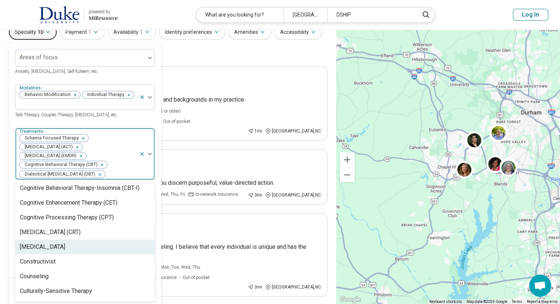
scroll to position [313, 0]
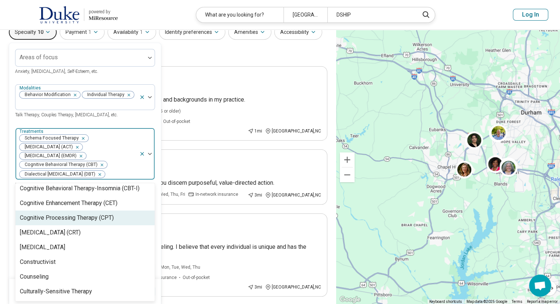
click at [92, 222] on div "Cognitive Processing Therapy (CPT)" at bounding box center [67, 217] width 94 height 9
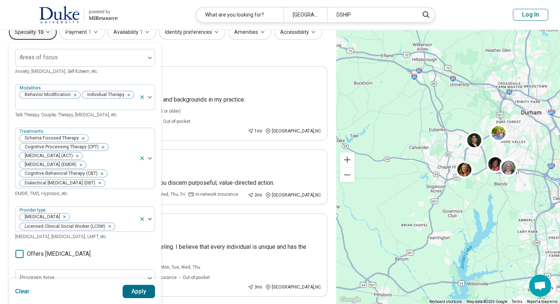
click at [144, 114] on div "Areas of focus Anxiety, Depression, Self-Esteem, etc. Modalities Behavior Modif…" at bounding box center [85, 222] width 140 height 347
click at [140, 290] on button "Apply" at bounding box center [139, 291] width 33 height 13
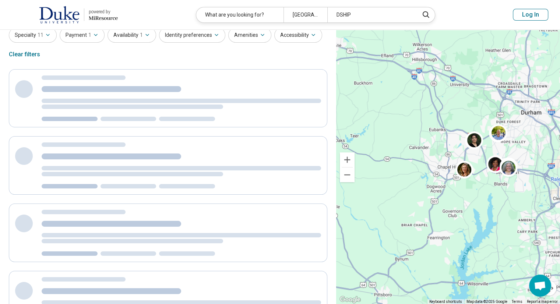
scroll to position [0, 0]
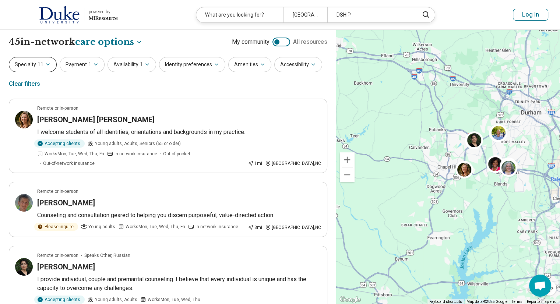
click at [35, 62] on button "Specialty 11" at bounding box center [33, 64] width 48 height 15
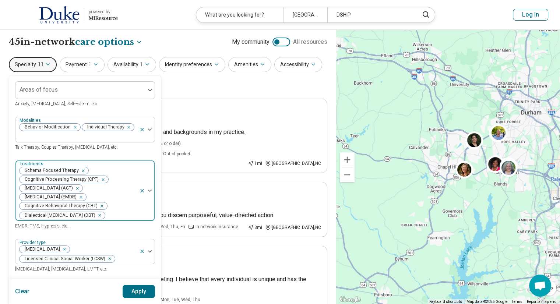
click at [113, 216] on div at bounding box center [121, 215] width 31 height 10
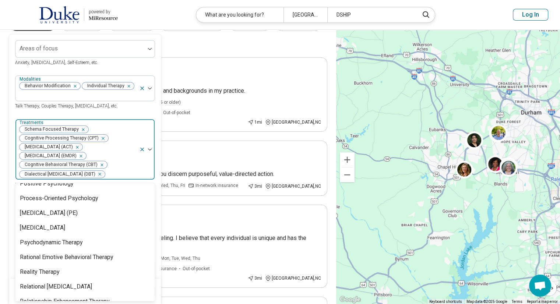
scroll to position [1121, 0]
click at [78, 211] on div "Prolonged Exposure Therapy (PE)" at bounding box center [49, 213] width 58 height 9
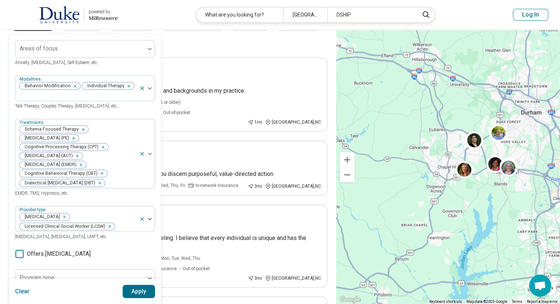
click at [128, 107] on div "Areas of focus Anxiety, Depression, Self-Esteem, etc. Modalities Behavior Modif…" at bounding box center [85, 218] width 140 height 356
click at [135, 289] on button "Apply" at bounding box center [139, 291] width 33 height 13
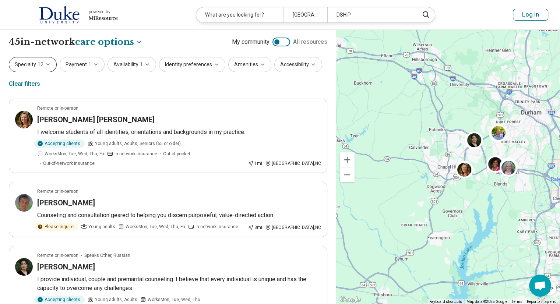
click at [48, 65] on icon "button" at bounding box center [48, 64] width 6 height 6
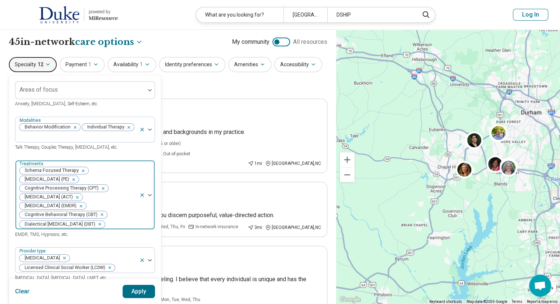
click at [123, 221] on div at bounding box center [121, 224] width 31 height 10
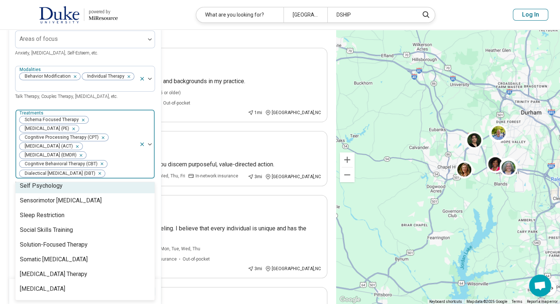
scroll to position [1251, 0]
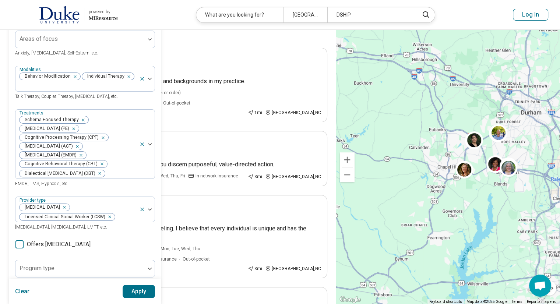
drag, startPoint x: 84, startPoint y: 260, endPoint x: 69, endPoint y: 188, distance: 73.2
click at [69, 188] on div "Treatments Schema Focused Therapy Prolonged Exposure Therapy (PE) Cognitive Pro…" at bounding box center [85, 148] width 140 height 79
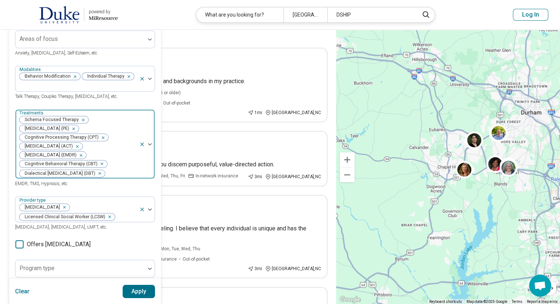
click at [121, 176] on div at bounding box center [121, 173] width 31 height 10
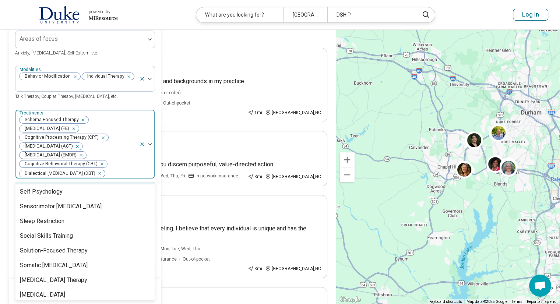
scroll to position [1243, 0]
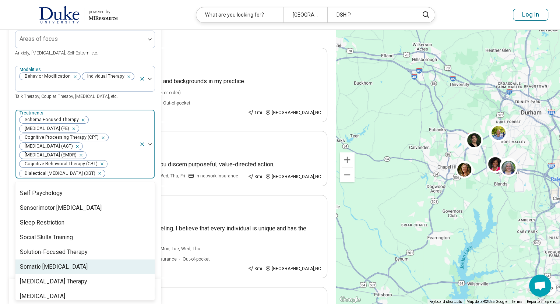
click at [68, 266] on div "Somatic Psychotherapy" at bounding box center [54, 266] width 68 height 9
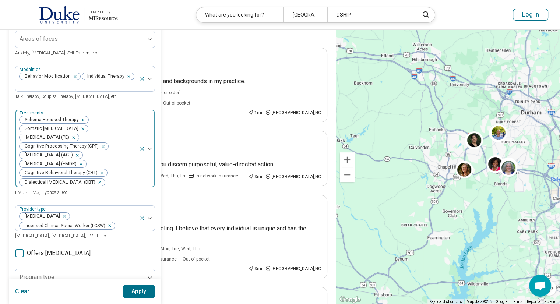
click at [123, 184] on div at bounding box center [121, 182] width 31 height 10
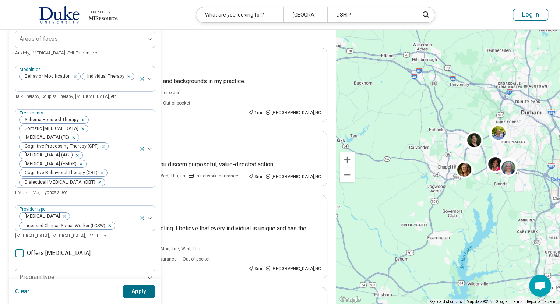
click at [141, 289] on button "Apply" at bounding box center [139, 291] width 33 height 13
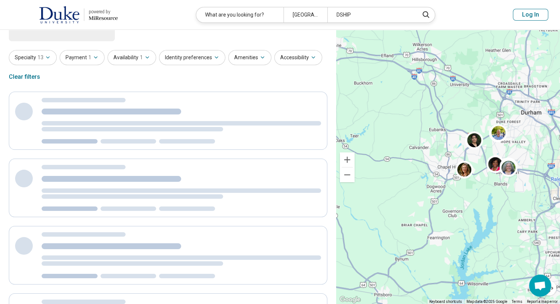
scroll to position [0, 0]
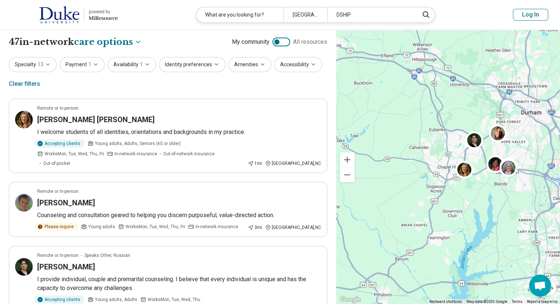
click at [56, 67] on div "Specialty 13" at bounding box center [33, 64] width 48 height 15
click at [49, 62] on icon "button" at bounding box center [48, 64] width 6 height 6
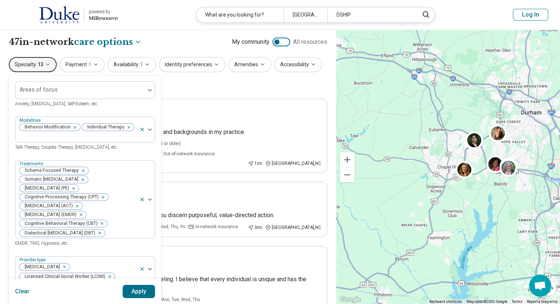
scroll to position [25, 0]
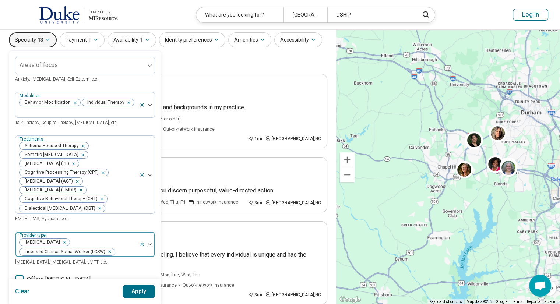
click at [109, 253] on icon "Remove [object Object]" at bounding box center [107, 251] width 5 height 5
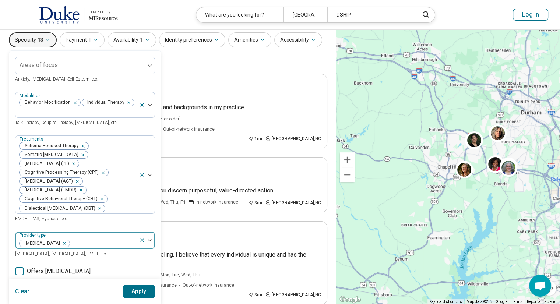
click at [132, 289] on button "Apply" at bounding box center [139, 291] width 33 height 13
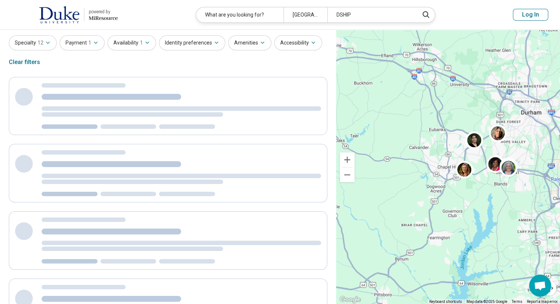
scroll to position [0, 0]
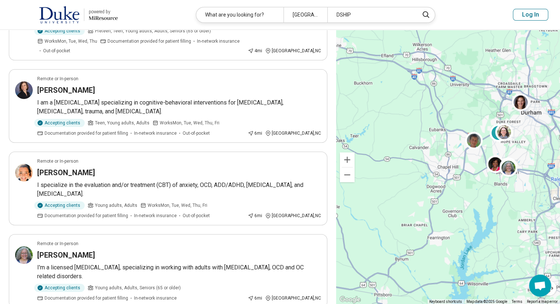
scroll to position [185, 0]
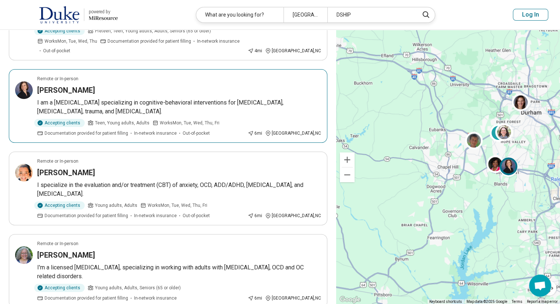
click at [80, 85] on h3 "Prudence F Cuper" at bounding box center [66, 90] width 58 height 10
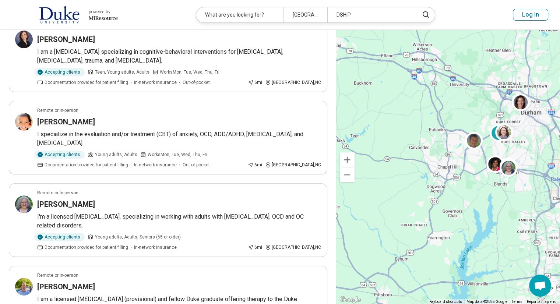
scroll to position [235, 0]
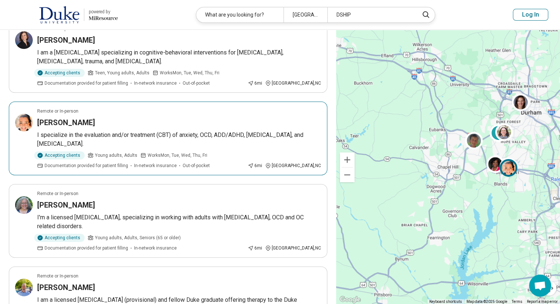
drag, startPoint x: 64, startPoint y: 112, endPoint x: 0, endPoint y: 128, distance: 66.4
click at [0, 128] on div "**********" at bounding box center [168, 266] width 336 height 944
click at [69, 117] on h3 "Eve Fontaine" at bounding box center [66, 122] width 58 height 10
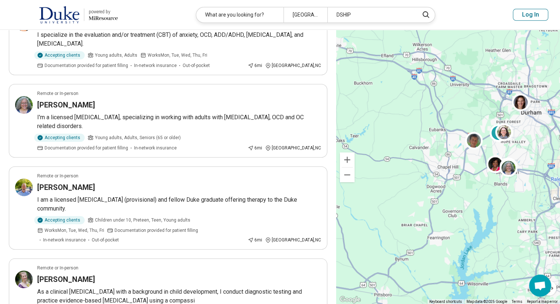
scroll to position [337, 0]
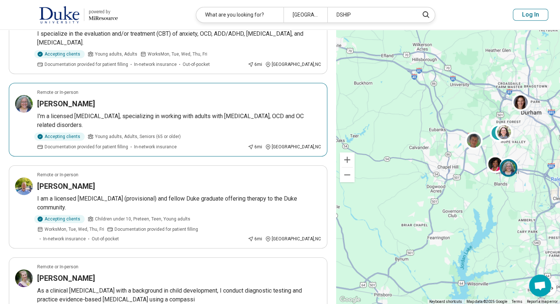
click at [67, 99] on h3 "Annette Perot" at bounding box center [66, 104] width 58 height 10
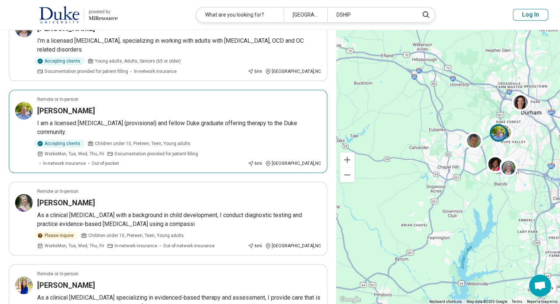
scroll to position [412, 0]
click at [85, 106] on h3 "Samuel Brotkin" at bounding box center [66, 111] width 58 height 10
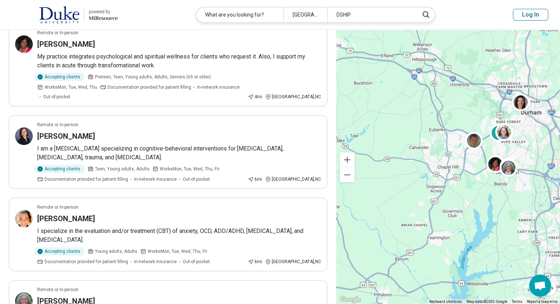
scroll to position [0, 0]
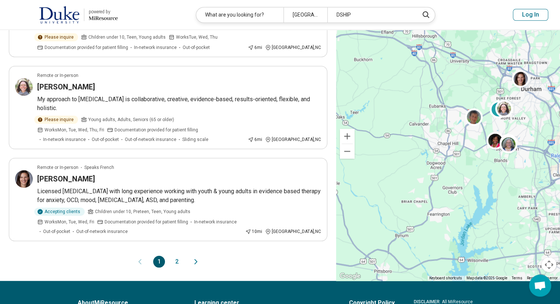
click at [178, 256] on button "2" at bounding box center [177, 262] width 12 height 12
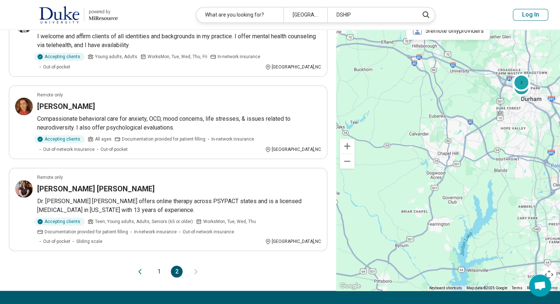
scroll to position [694, 0]
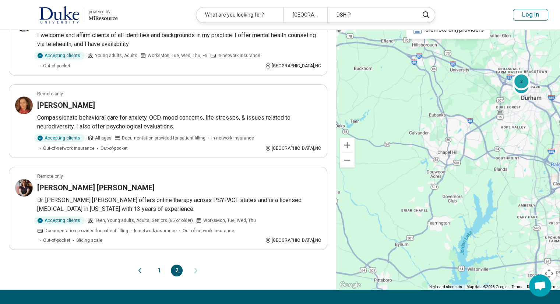
click at [155, 265] on button "1" at bounding box center [159, 271] width 12 height 12
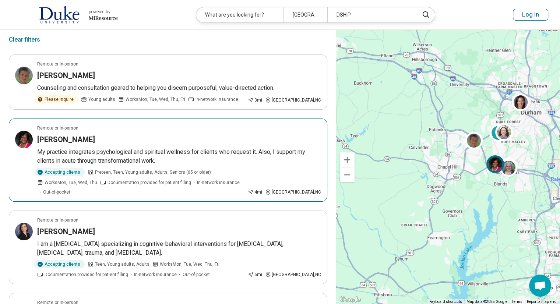
scroll to position [46, 0]
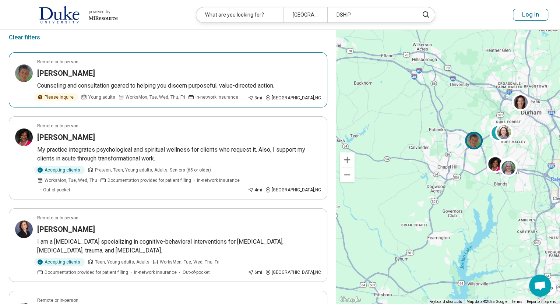
click at [73, 72] on h3 "Jeanine Driscoll" at bounding box center [66, 73] width 58 height 10
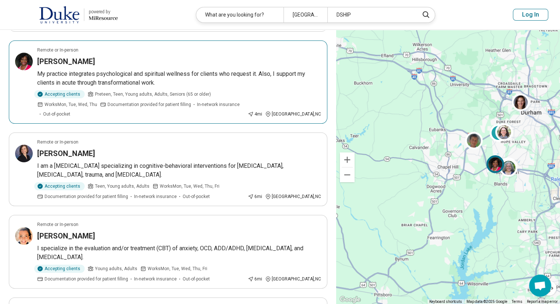
scroll to position [124, 0]
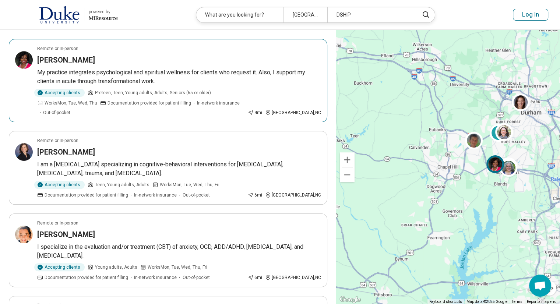
click at [79, 55] on h3 "Tonya Armstrong" at bounding box center [66, 60] width 58 height 10
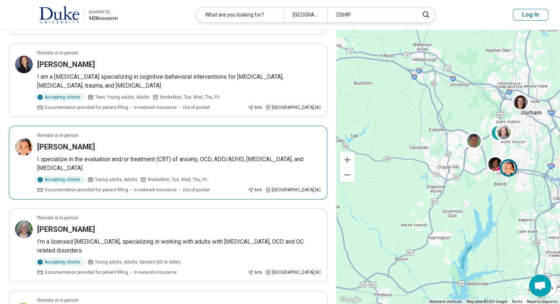
scroll to position [212, 0]
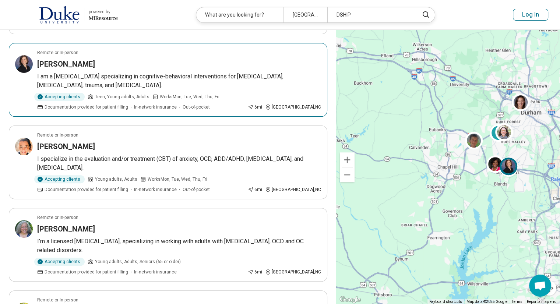
click at [84, 59] on h3 "Prudence F Cuper" at bounding box center [66, 64] width 58 height 10
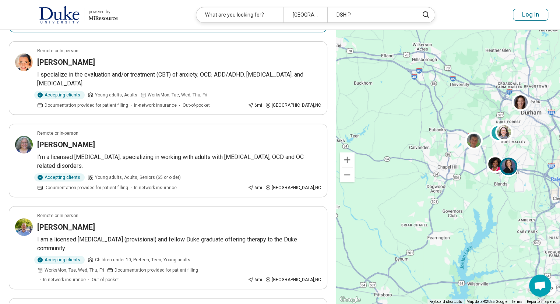
scroll to position [297, 0]
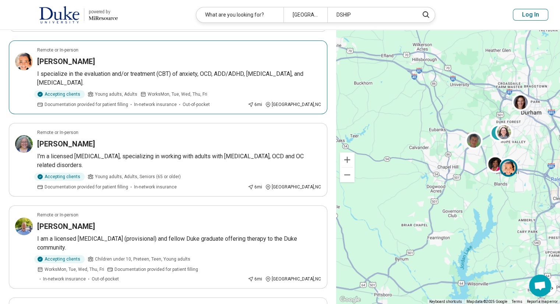
click at [54, 56] on h3 "Eve Fontaine" at bounding box center [66, 61] width 58 height 10
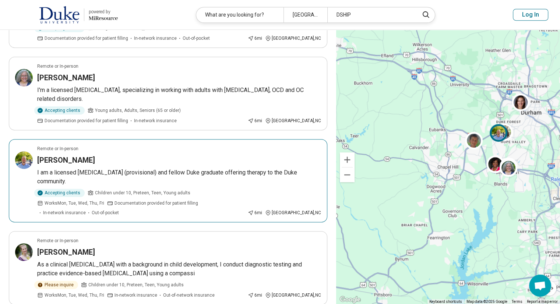
scroll to position [364, 0]
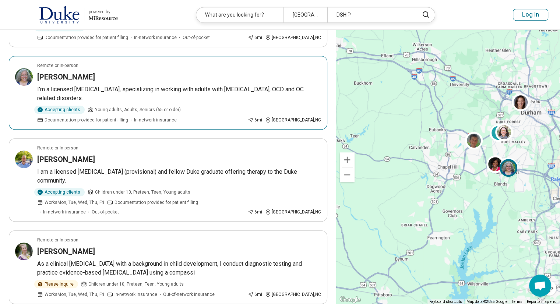
click at [75, 72] on article "Remote or In-person Annette Perot I'm a licensed psychologist, specializing in …" at bounding box center [168, 93] width 318 height 74
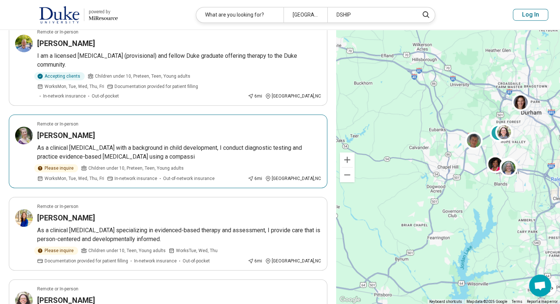
scroll to position [479, 0]
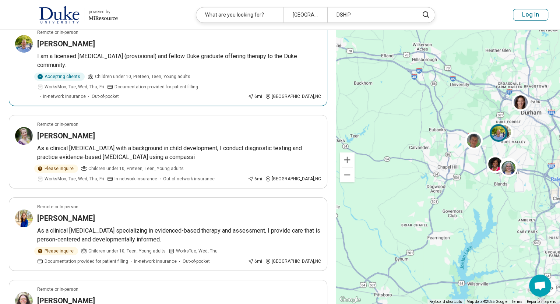
click at [74, 39] on h3 "Samuel Brotkin" at bounding box center [66, 44] width 58 height 10
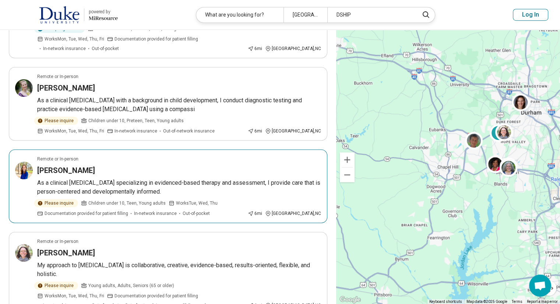
scroll to position [528, 0]
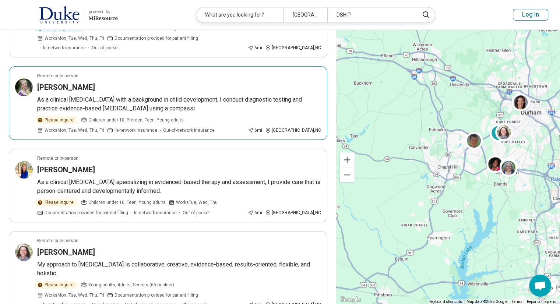
click at [67, 82] on h3 "Anna Craig" at bounding box center [66, 87] width 58 height 10
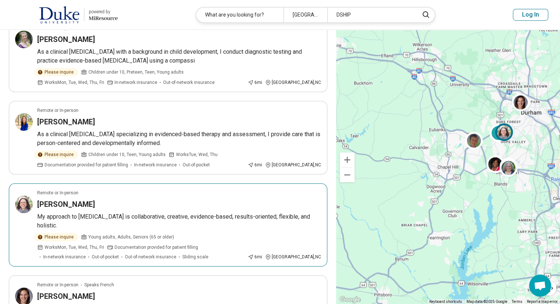
scroll to position [576, 0]
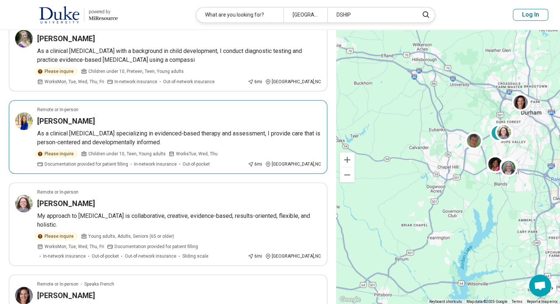
click at [69, 116] on h3 "Kyla Blalock" at bounding box center [66, 121] width 58 height 10
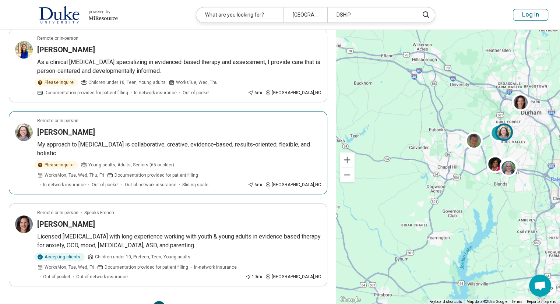
scroll to position [678, 0]
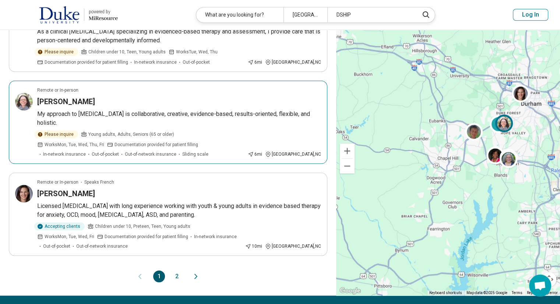
click at [72, 96] on h3 "Irene Skowronek" at bounding box center [66, 101] width 58 height 10
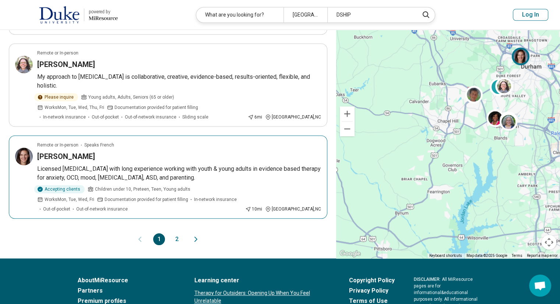
scroll to position [715, 0]
click at [75, 151] on h3 "Miriam Ehrensaft" at bounding box center [66, 156] width 58 height 10
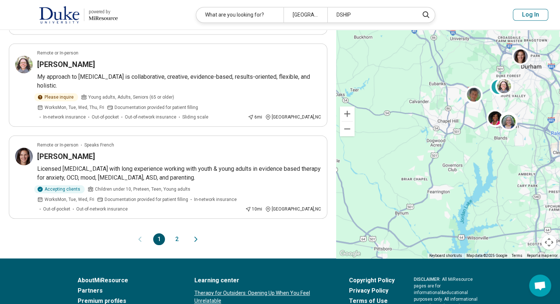
click at [178, 233] on button "2" at bounding box center [177, 239] width 12 height 12
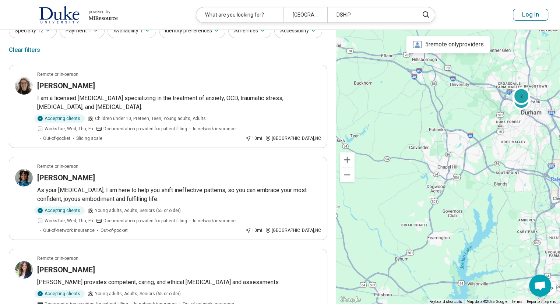
scroll to position [35, 0]
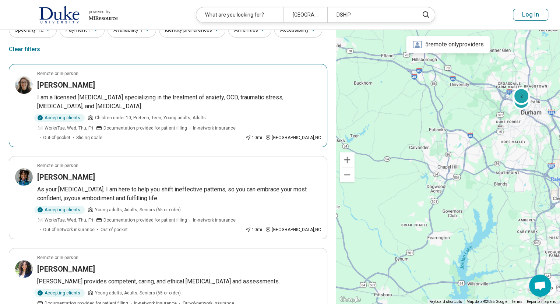
click at [49, 88] on h3 "Adrienne Inscoe" at bounding box center [66, 85] width 58 height 10
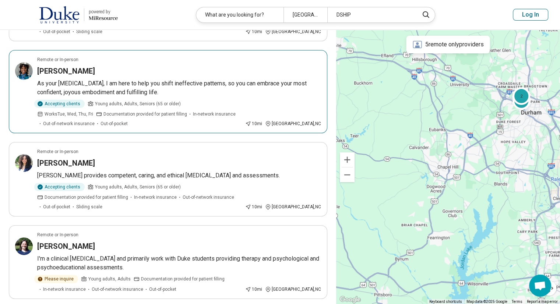
scroll to position [141, 0]
click at [102, 65] on div "Asia Amos" at bounding box center [179, 70] width 284 height 10
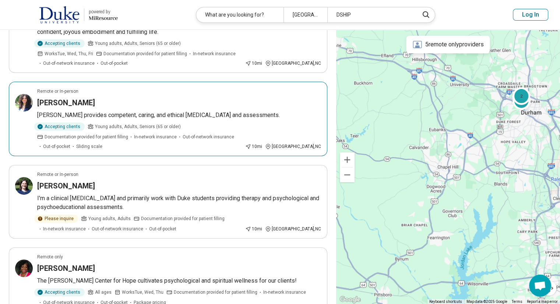
scroll to position [202, 0]
drag, startPoint x: 101, startPoint y: 83, endPoint x: 75, endPoint y: 78, distance: 26.5
click at [75, 97] on h3 "Ashly Gaskin-Wasson" at bounding box center [66, 102] width 58 height 10
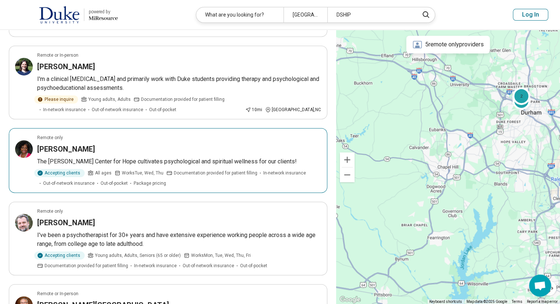
scroll to position [321, 0]
click at [79, 143] on h3 "Tonya Armstrong" at bounding box center [66, 148] width 58 height 10
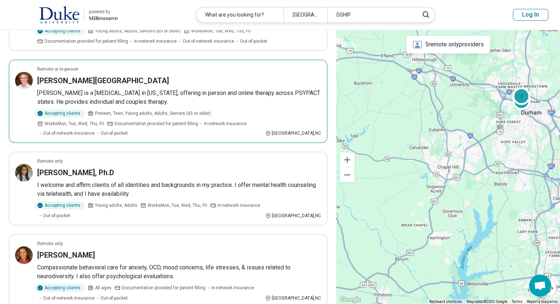
scroll to position [546, 0]
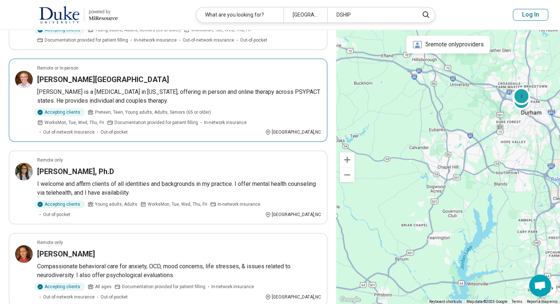
click at [150, 88] on p "T.J. Raney is a psychologist in North Carolina, offering in person and online t…" at bounding box center [179, 97] width 284 height 18
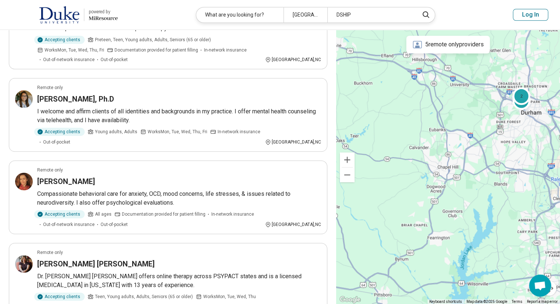
scroll to position [619, 0]
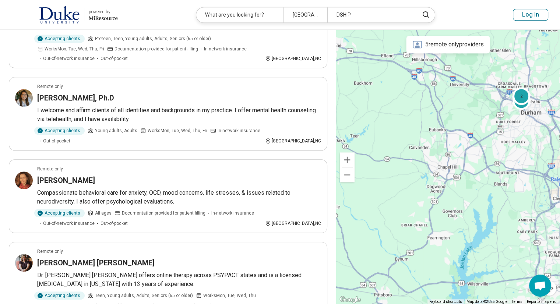
drag, startPoint x: 63, startPoint y: 57, endPoint x: 0, endPoint y: 103, distance: 78.5
click at [82, 93] on h3 "Dr. Christine Coleman, Ph.D" at bounding box center [75, 98] width 77 height 10
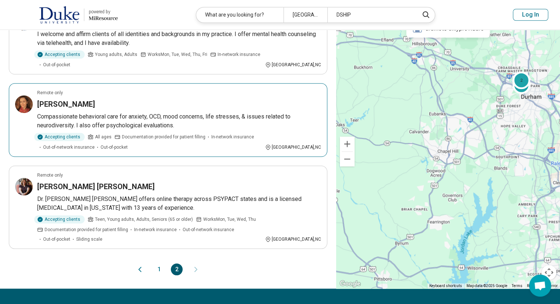
scroll to position [696, 0]
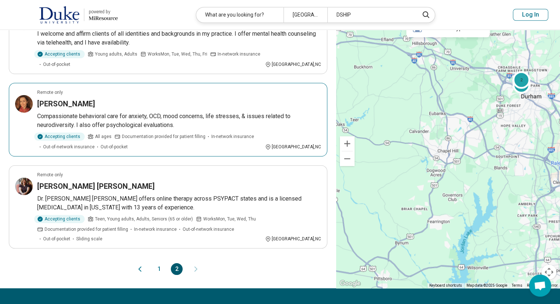
click at [91, 99] on h3 "Lindsey Copeland" at bounding box center [66, 104] width 58 height 10
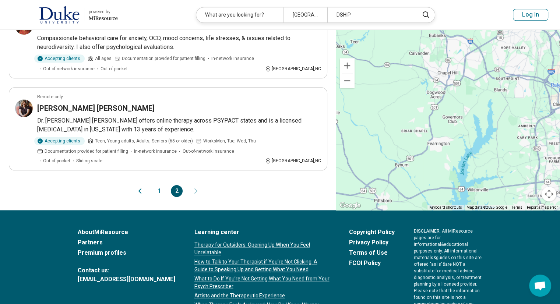
scroll to position [774, 0]
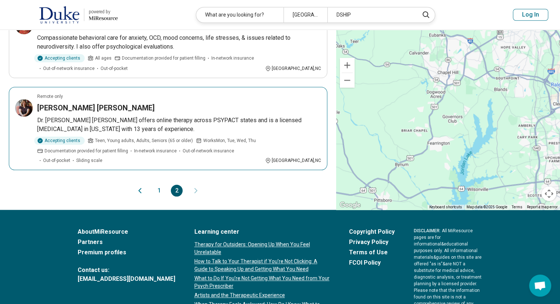
click at [79, 103] on h3 "[PERSON_NAME] [PERSON_NAME]" at bounding box center [95, 108] width 117 height 10
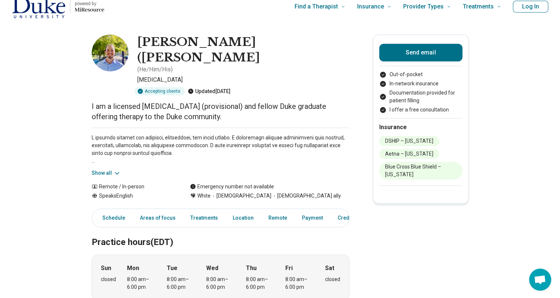
scroll to position [8, 0]
click at [104, 169] on button "Show all" at bounding box center [106, 173] width 29 height 8
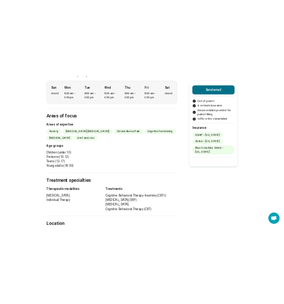
scroll to position [322, 0]
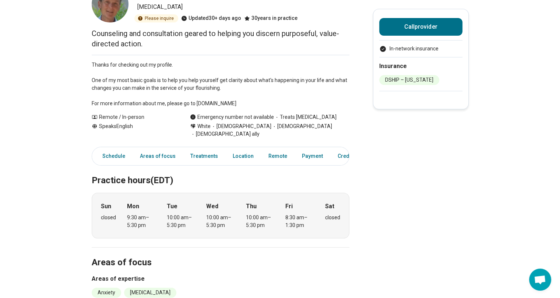
scroll to position [57, 0]
drag, startPoint x: 197, startPoint y: 102, endPoint x: 266, endPoint y: 105, distance: 69.6
click at [266, 105] on p "Thanks for checking out my profile. One of my most basic goals is to help you h…" at bounding box center [221, 84] width 258 height 46
copy p "www.drjeaninedriscoll.com"
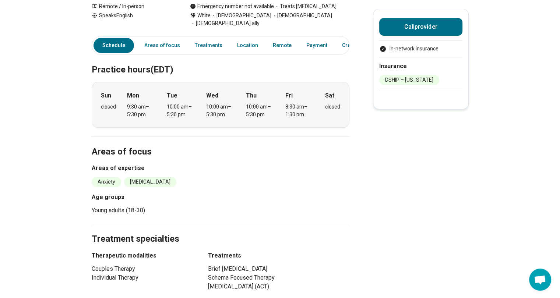
scroll to position [0, 0]
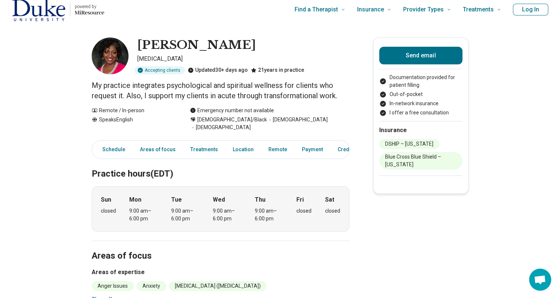
scroll to position [6, 0]
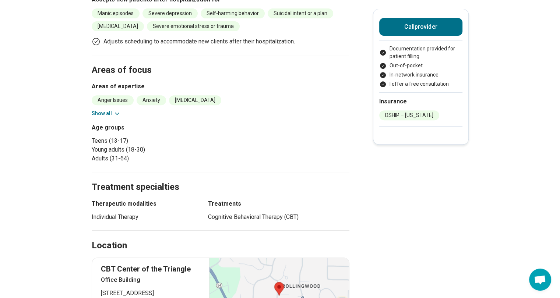
scroll to position [319, 0]
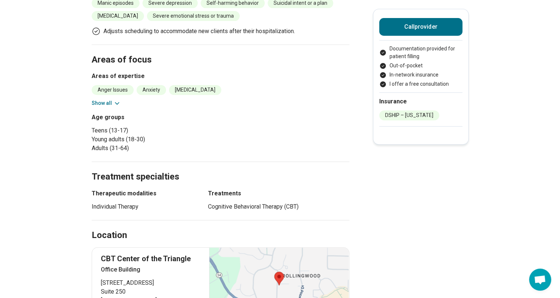
click at [111, 100] on button "Show all" at bounding box center [106, 103] width 29 height 8
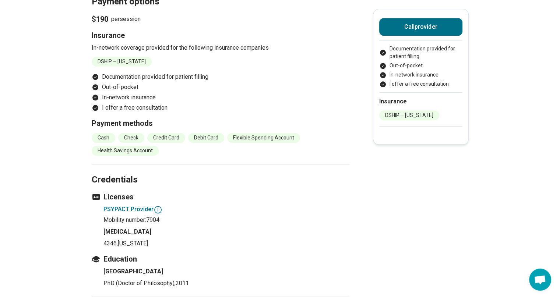
scroll to position [1037, 0]
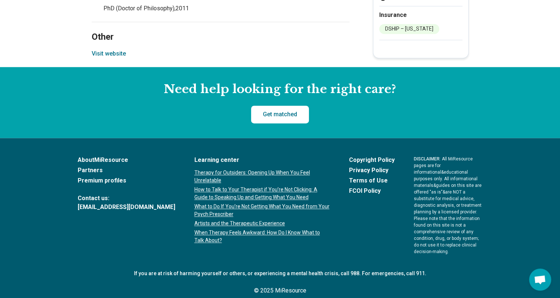
click at [120, 50] on button "Visit website" at bounding box center [109, 53] width 34 height 9
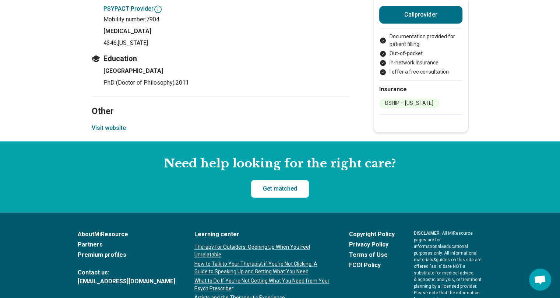
scroll to position [964, 0]
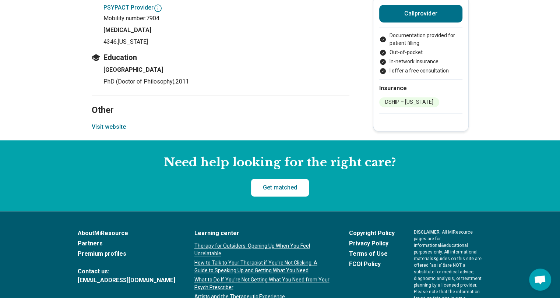
click at [121, 128] on button "Visit website" at bounding box center [109, 127] width 34 height 9
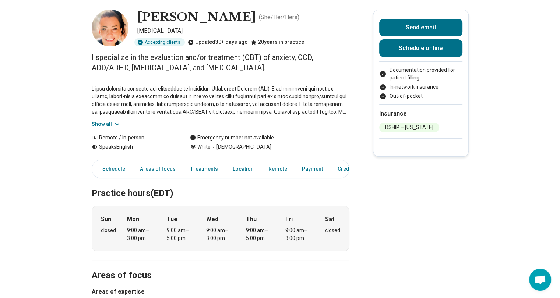
scroll to position [33, 0]
click at [104, 121] on button "Show all" at bounding box center [106, 124] width 29 height 8
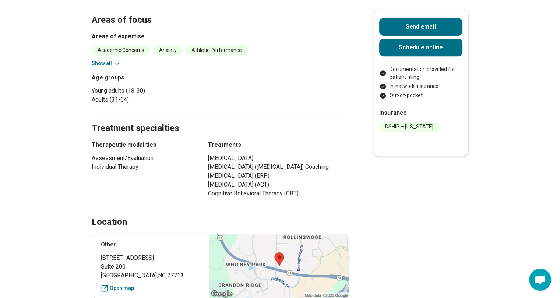
scroll to position [351, 0]
click at [102, 59] on button "Show all" at bounding box center [106, 63] width 29 height 8
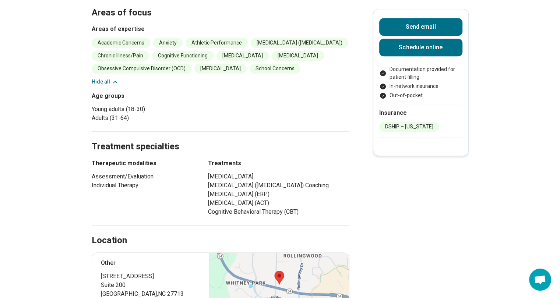
scroll to position [359, 0]
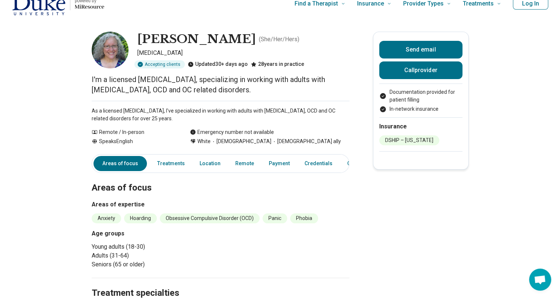
scroll to position [10, 6]
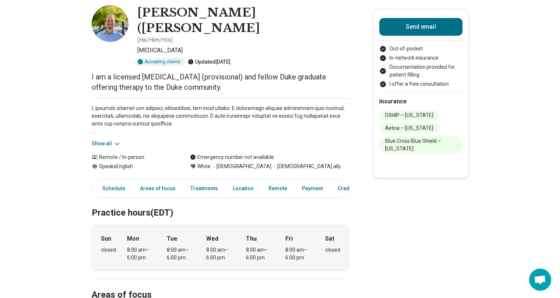
scroll to position [42, 0]
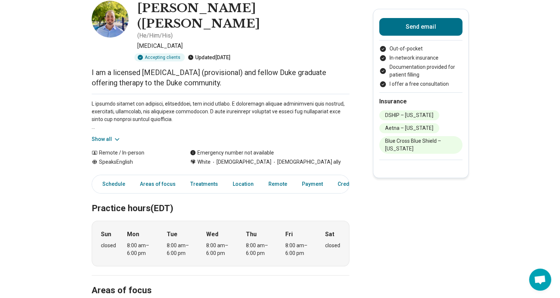
click at [114, 135] on button "Show all" at bounding box center [106, 139] width 29 height 8
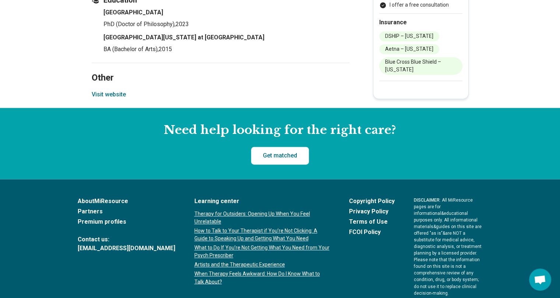
scroll to position [1133, 6]
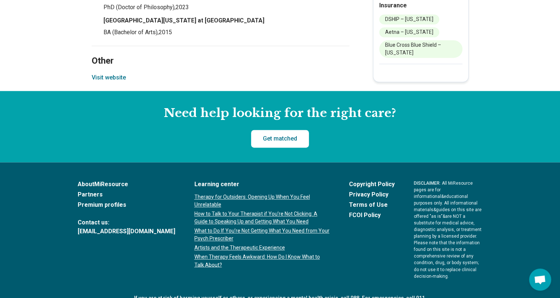
click at [107, 73] on button "Visit website" at bounding box center [109, 77] width 34 height 9
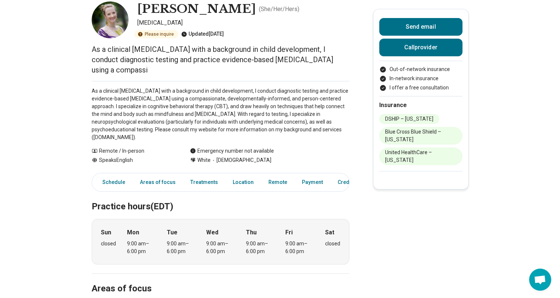
scroll to position [42, 0]
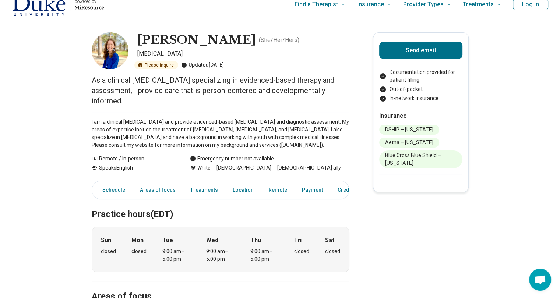
scroll to position [36, 0]
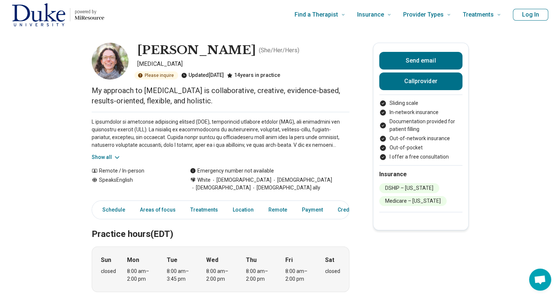
click at [117, 152] on div "Show all" at bounding box center [221, 136] width 258 height 49
click at [116, 159] on icon at bounding box center [116, 157] width 7 height 7
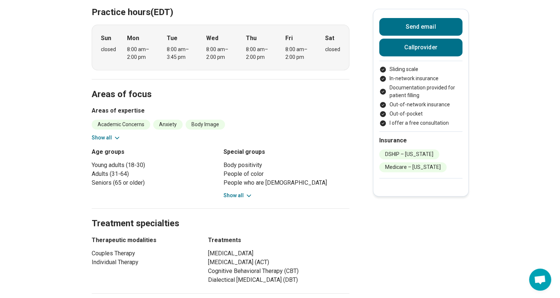
scroll to position [308, 0]
click at [112, 141] on section "Areas of focus Areas of expertise Academic Concerns Anxiety Body Image Burnout …" at bounding box center [221, 143] width 258 height 130
click at [109, 139] on button "Show all" at bounding box center [106, 137] width 29 height 8
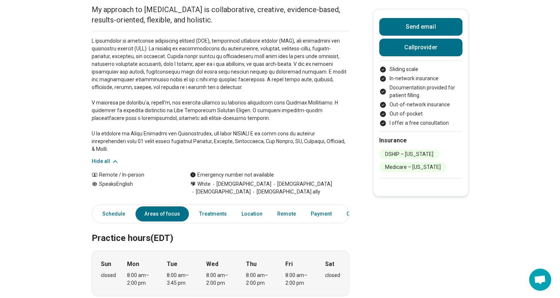
scroll to position [0, 0]
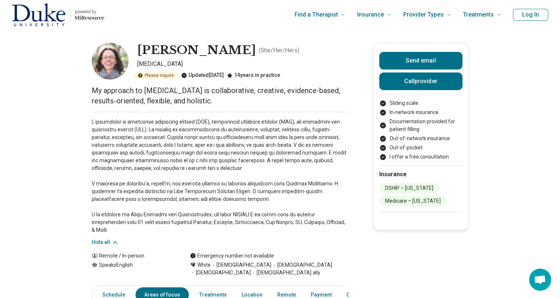
click at [309, 77] on div "Please inquire Updated 18 days ago 14 years in practice" at bounding box center [243, 75] width 212 height 8
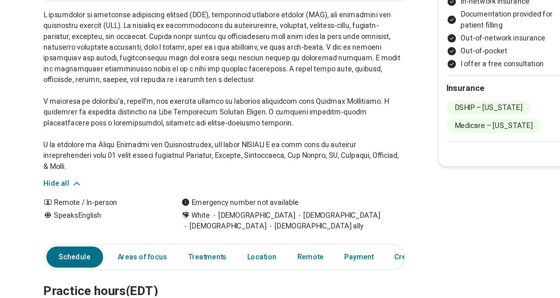
scroll to position [24, 0]
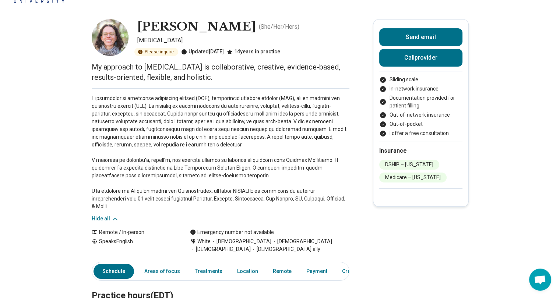
click at [197, 125] on p at bounding box center [221, 153] width 258 height 116
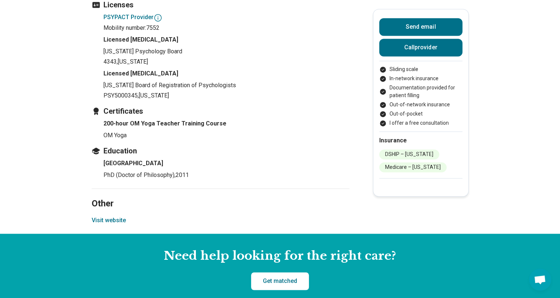
scroll to position [1108, 0]
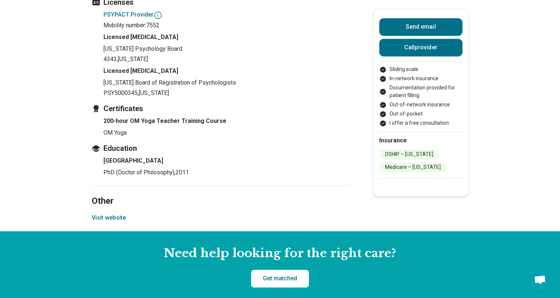
click at [114, 222] on button "Visit website" at bounding box center [109, 217] width 34 height 9
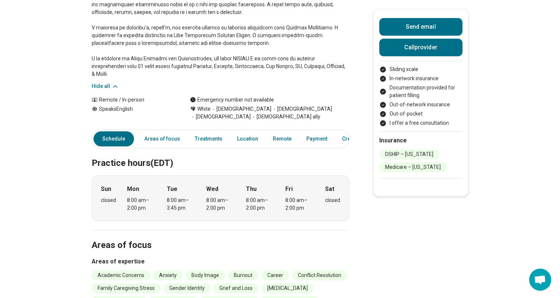
scroll to position [0, 0]
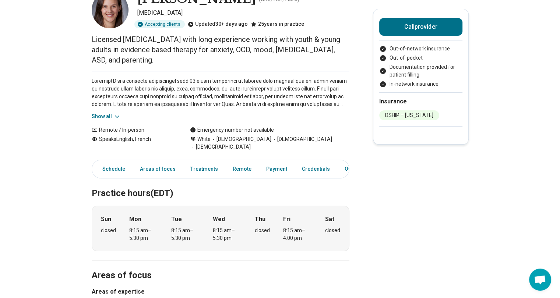
scroll to position [52, 0]
click at [116, 113] on icon at bounding box center [116, 116] width 7 height 7
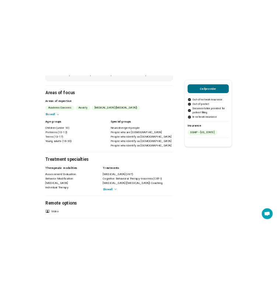
scroll to position [369, 0]
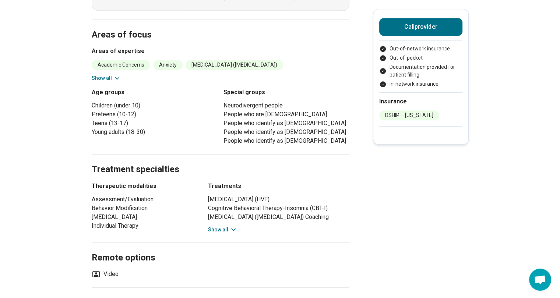
click at [101, 74] on button "Show all" at bounding box center [106, 78] width 29 height 8
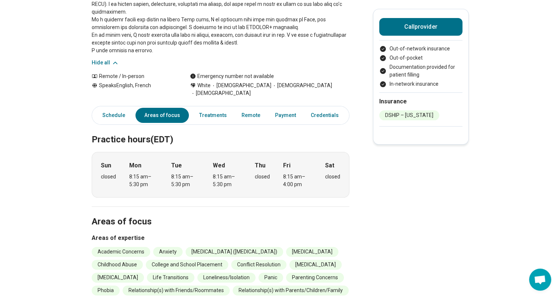
scroll to position [183, 0]
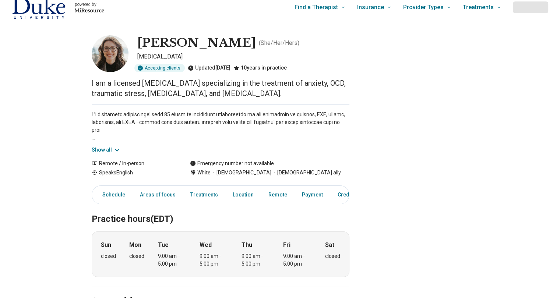
scroll to position [7, 0]
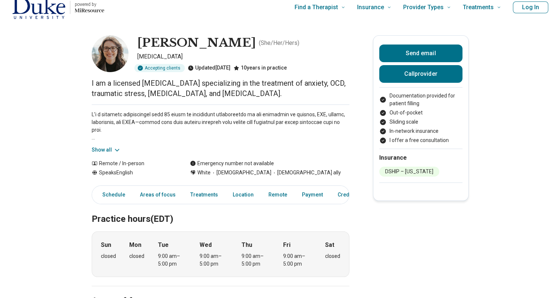
click at [109, 150] on button "Show all" at bounding box center [106, 150] width 29 height 8
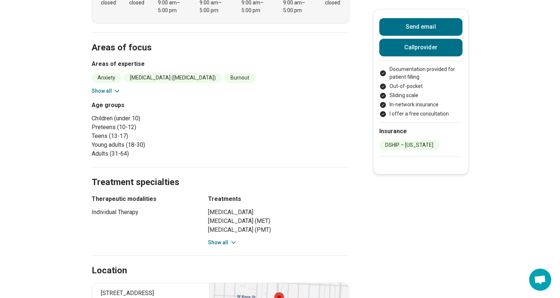
scroll to position [370, 0]
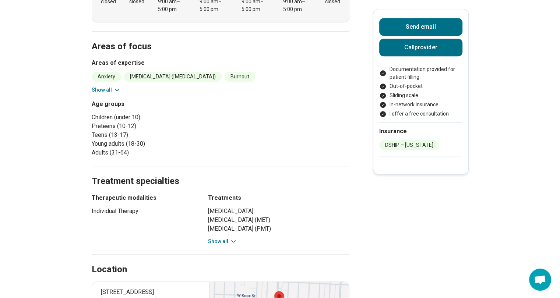
click at [223, 246] on div "Location" at bounding box center [221, 261] width 258 height 30
click at [228, 244] on button "Show all" at bounding box center [222, 242] width 29 height 8
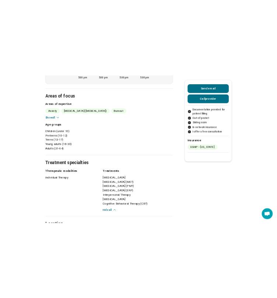
scroll to position [375, 0]
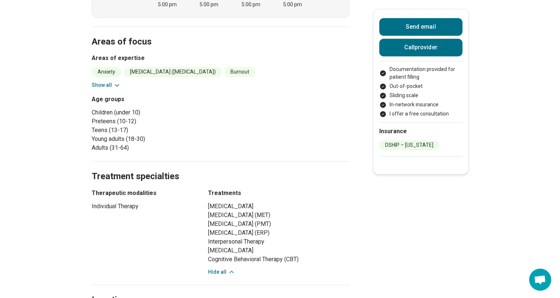
click at [111, 89] on section "Areas of focus Areas of expertise Anxiety Attention Deficit Hyperactivity Disor…" at bounding box center [221, 93] width 258 height 135
click at [123, 85] on div "Anxiety Attention Deficit Hyperactivity Disorder (ADHD) Burnout Depression Exco…" at bounding box center [221, 78] width 258 height 22
click at [118, 84] on icon at bounding box center [116, 85] width 7 height 7
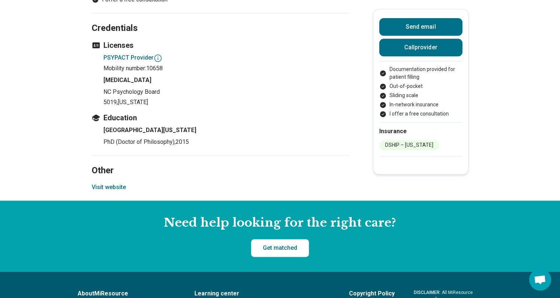
scroll to position [985, 0]
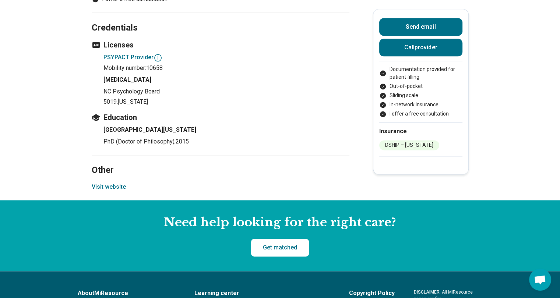
click at [112, 187] on button "Visit website" at bounding box center [109, 187] width 34 height 9
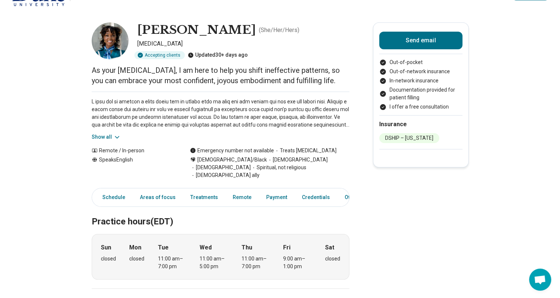
scroll to position [21, 0]
click at [106, 138] on button "Show all" at bounding box center [106, 137] width 29 height 8
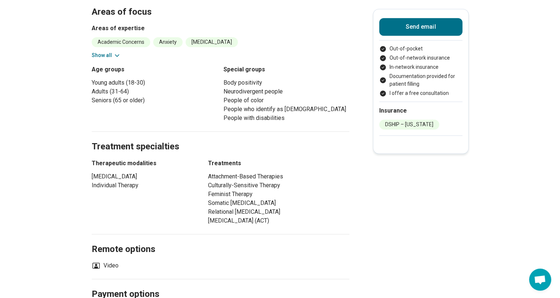
scroll to position [390, 0]
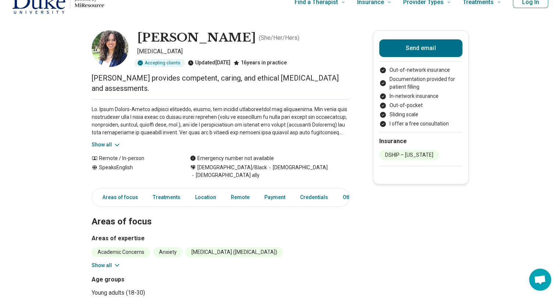
scroll to position [16, 0]
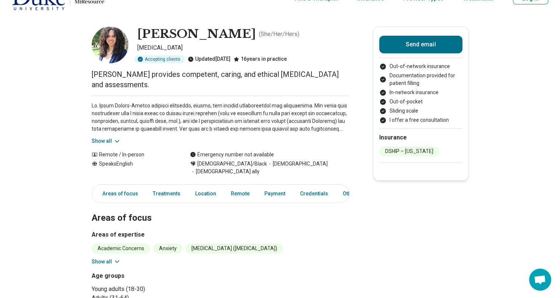
click at [100, 139] on button "Show all" at bounding box center [106, 141] width 29 height 8
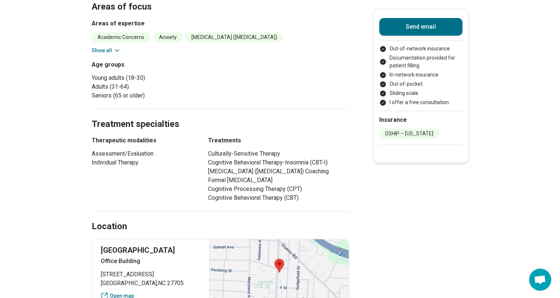
scroll to position [306, 1]
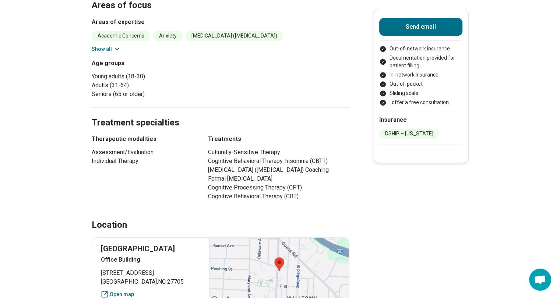
click at [106, 45] on button "Show all" at bounding box center [106, 49] width 29 height 8
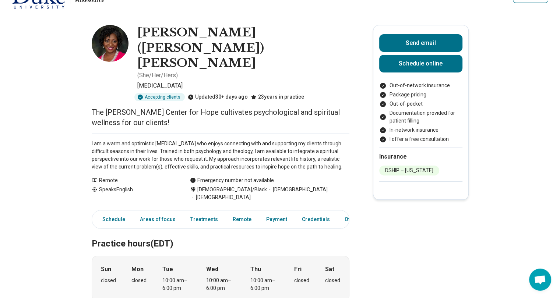
scroll to position [18, 0]
click at [299, 140] on p "I am a warm and optimistic psychologist who enjoys connecting with and supporti…" at bounding box center [221, 155] width 258 height 31
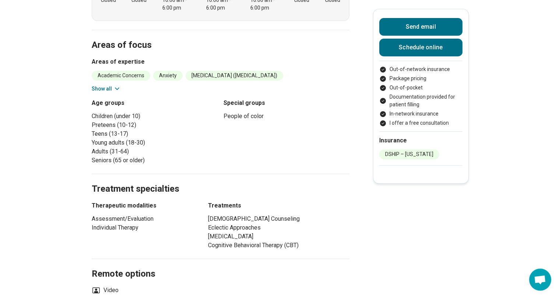
scroll to position [299, 0]
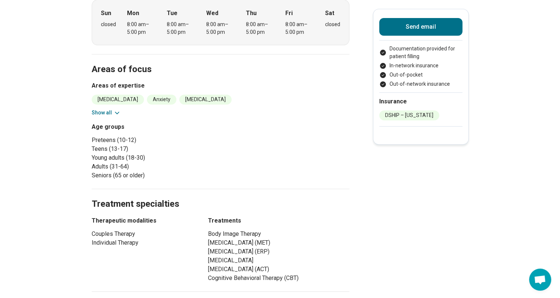
scroll to position [281, 0]
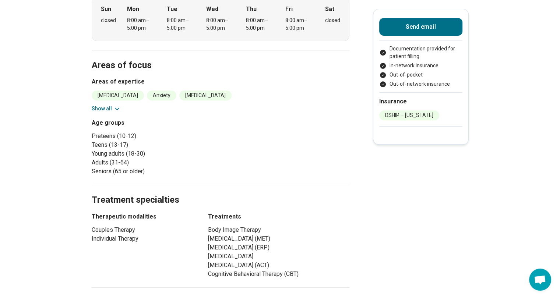
click at [106, 105] on button "Show all" at bounding box center [106, 109] width 29 height 8
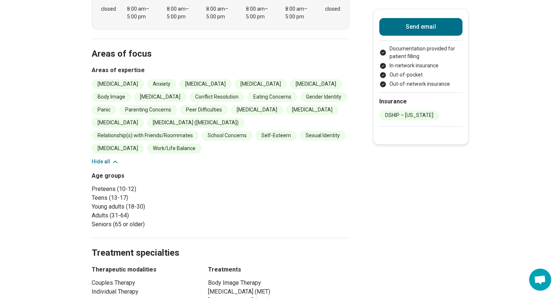
scroll to position [293, 0]
click at [231, 171] on div "Age groups Preteens (10-12) Teens (13-17) Young adults (18-30) Adults (31-64) S…" at bounding box center [221, 199] width 258 height 57
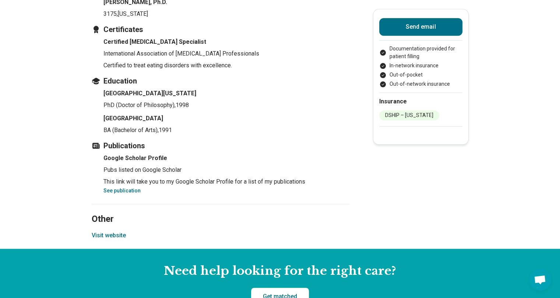
scroll to position [893, 0]
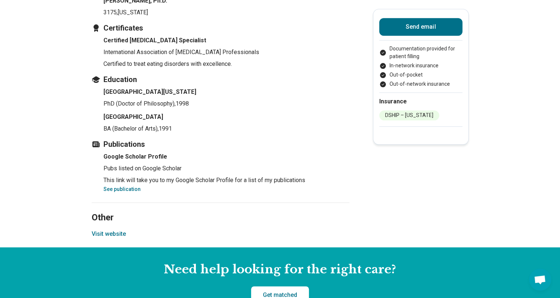
click at [104, 230] on button "Visit website" at bounding box center [109, 234] width 34 height 9
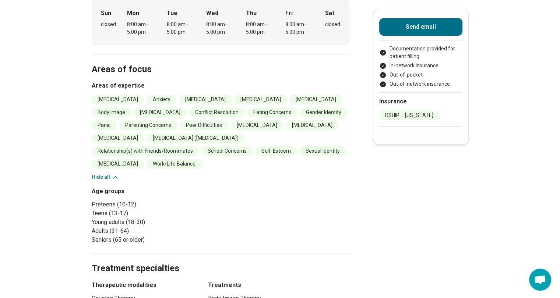
scroll to position [0, 0]
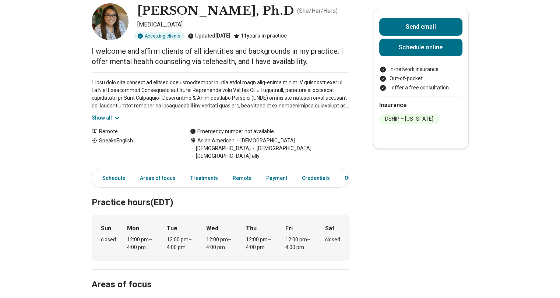
scroll to position [46, 0]
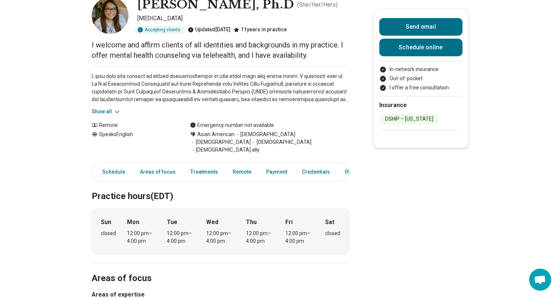
click at [104, 116] on button "Show all" at bounding box center [106, 112] width 29 height 8
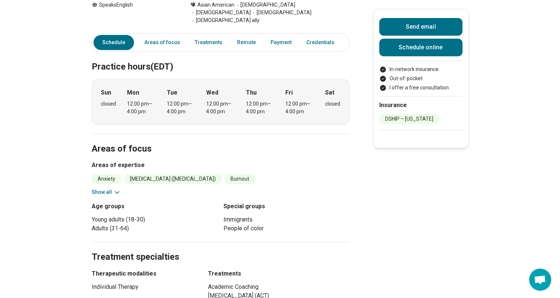
scroll to position [237, 0]
click at [113, 188] on button "Show all" at bounding box center [106, 192] width 29 height 8
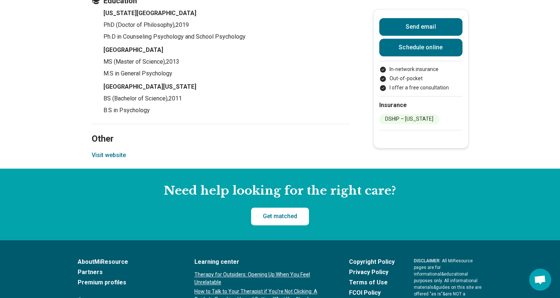
scroll to position [958, 0]
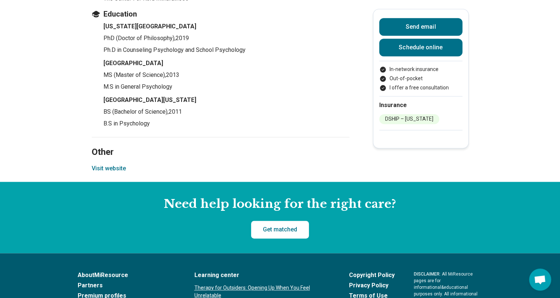
click at [116, 164] on button "Visit website" at bounding box center [109, 168] width 34 height 9
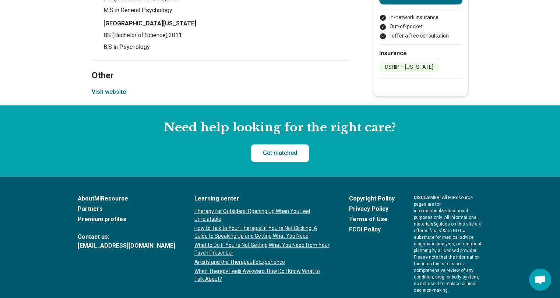
scroll to position [1067, 0]
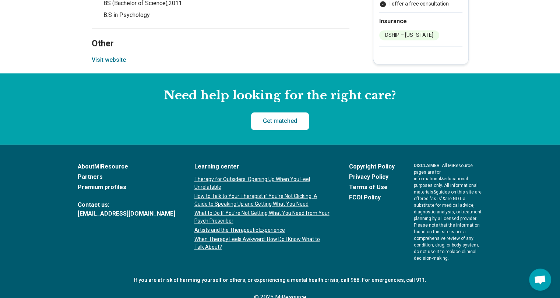
click at [117, 56] on button "Visit website" at bounding box center [109, 60] width 34 height 9
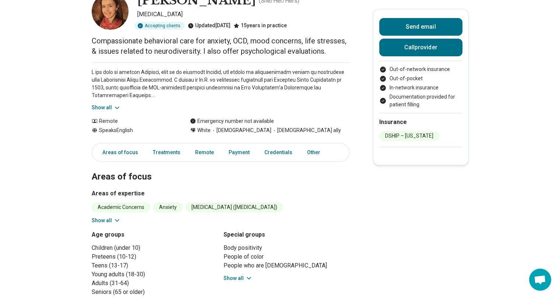
scroll to position [50, 0]
click at [116, 106] on icon at bounding box center [116, 107] width 7 height 7
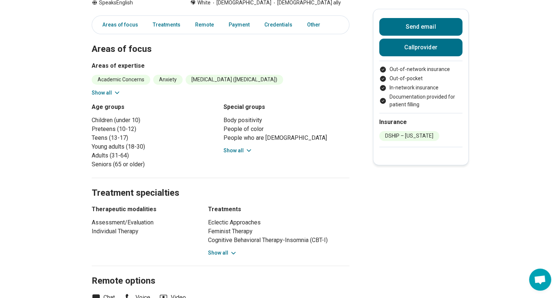
scroll to position [278, 0]
click at [107, 92] on button "Show all" at bounding box center [106, 93] width 29 height 8
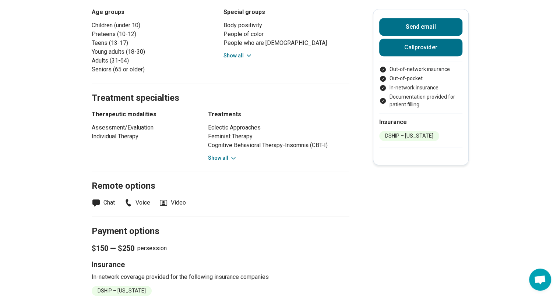
scroll to position [490, 0]
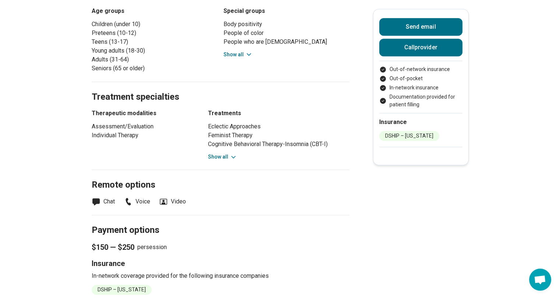
click at [226, 159] on button "Show all" at bounding box center [222, 157] width 29 height 8
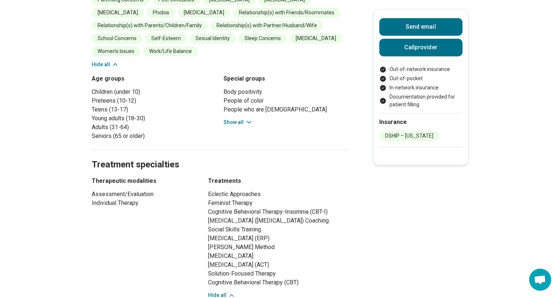
scroll to position [424, 0]
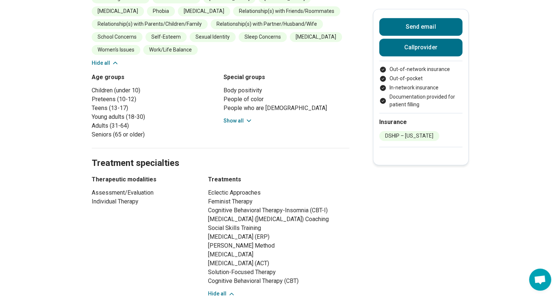
click at [244, 120] on button "Show all" at bounding box center [237, 121] width 29 height 8
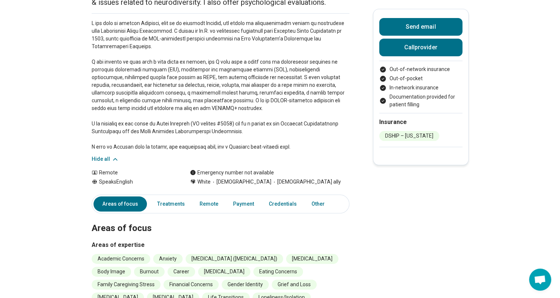
scroll to position [0, 0]
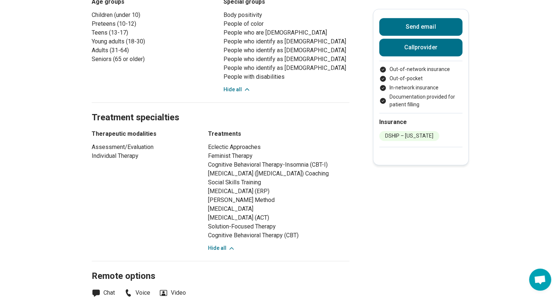
click at [172, 213] on div "Therapeutic modalities Assessment/Evaluation Individual Therapy" at bounding box center [143, 191] width 103 height 123
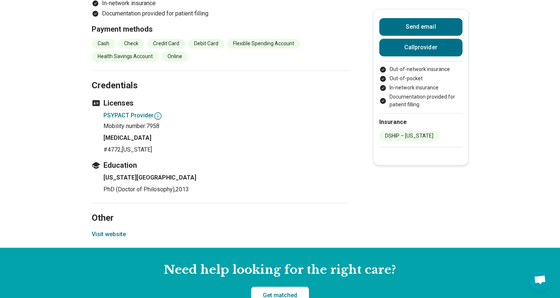
scroll to position [913, 0]
click at [113, 239] on button "Visit website" at bounding box center [109, 234] width 34 height 9
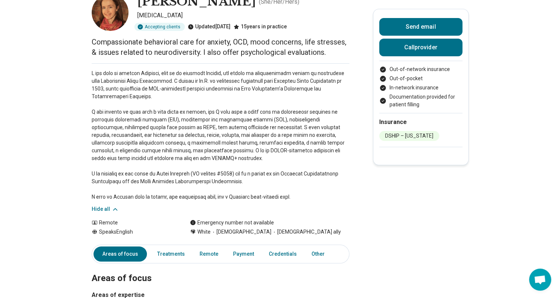
scroll to position [0, 0]
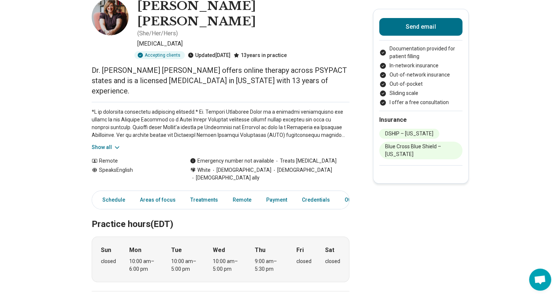
scroll to position [45, 0]
click at [103, 143] on button "Show all" at bounding box center [106, 147] width 29 height 8
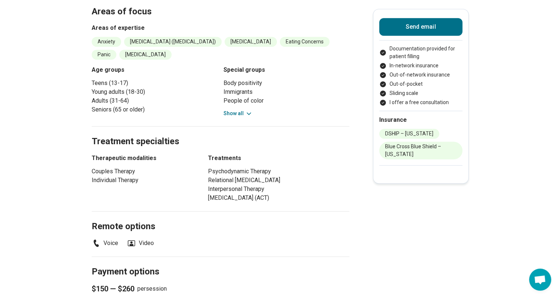
scroll to position [417, 0]
click at [234, 109] on button "Show all" at bounding box center [237, 113] width 29 height 8
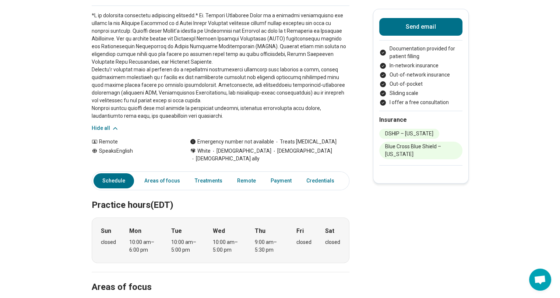
scroll to position [87, 0]
